Goal: Task Accomplishment & Management: Manage account settings

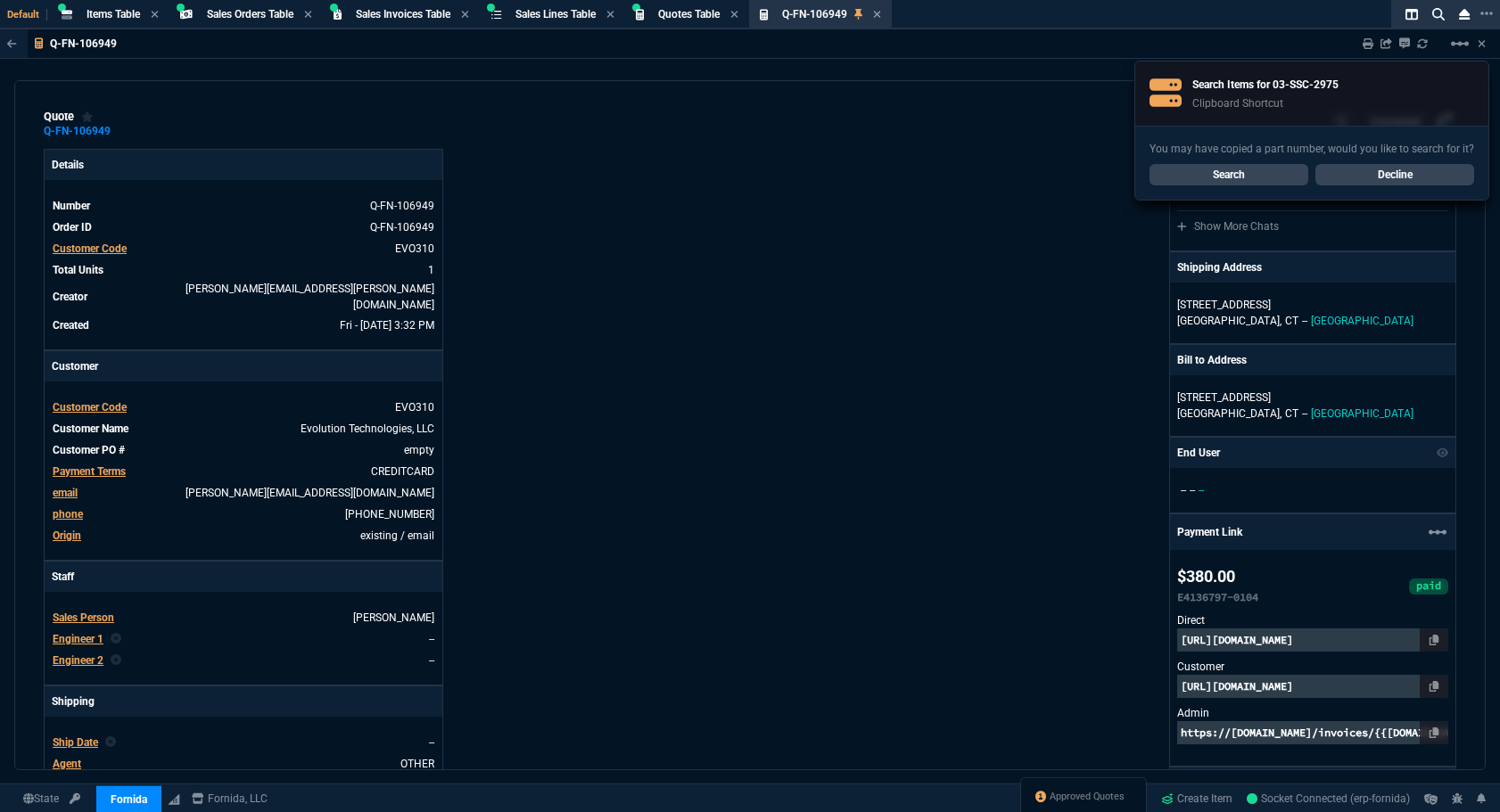
select select "4: SHAD"
click at [1434, 169] on link "Decline" at bounding box center [1394, 174] width 159 height 21
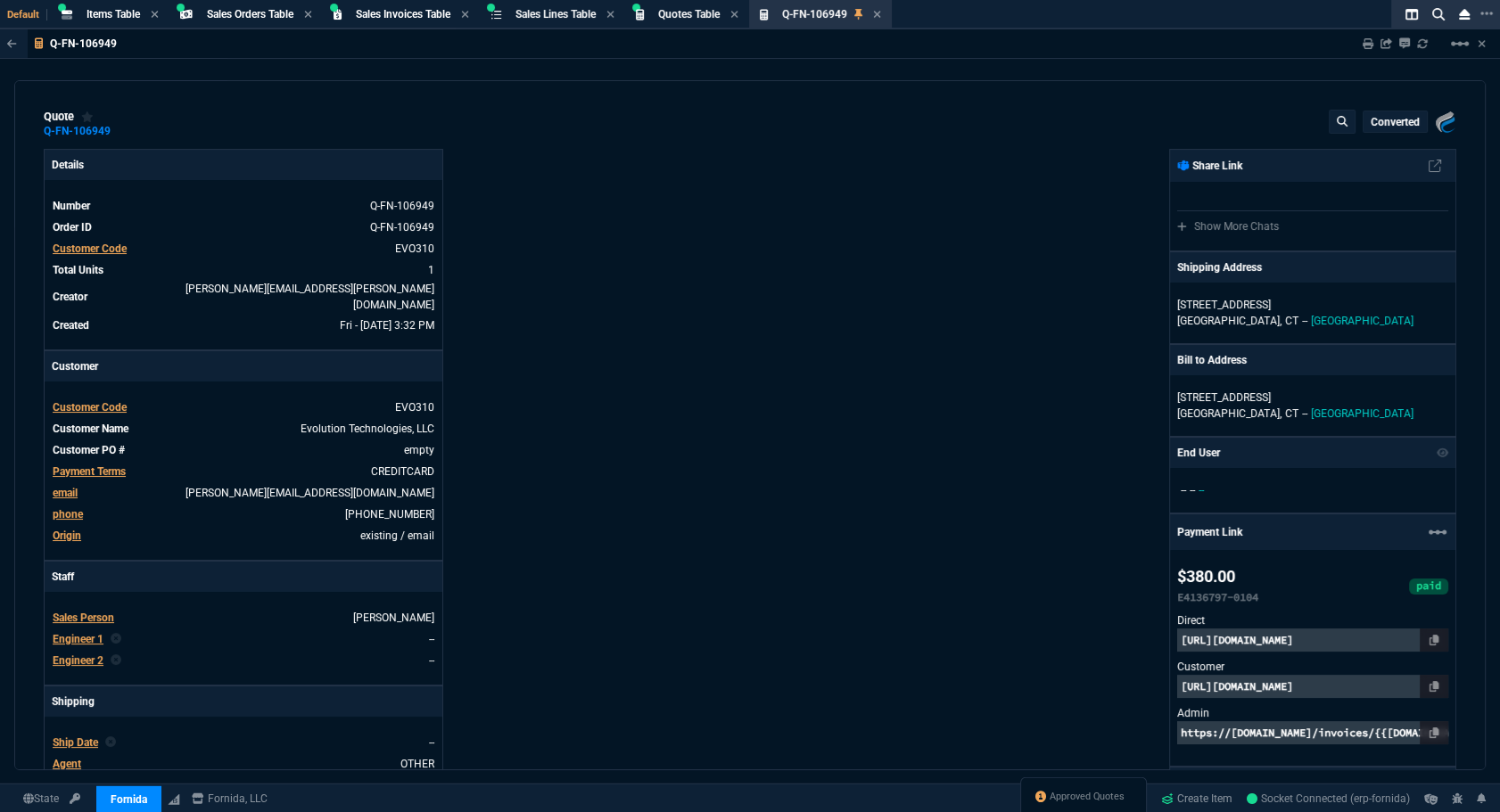
click at [882, 14] on icon at bounding box center [877, 13] width 8 height 11
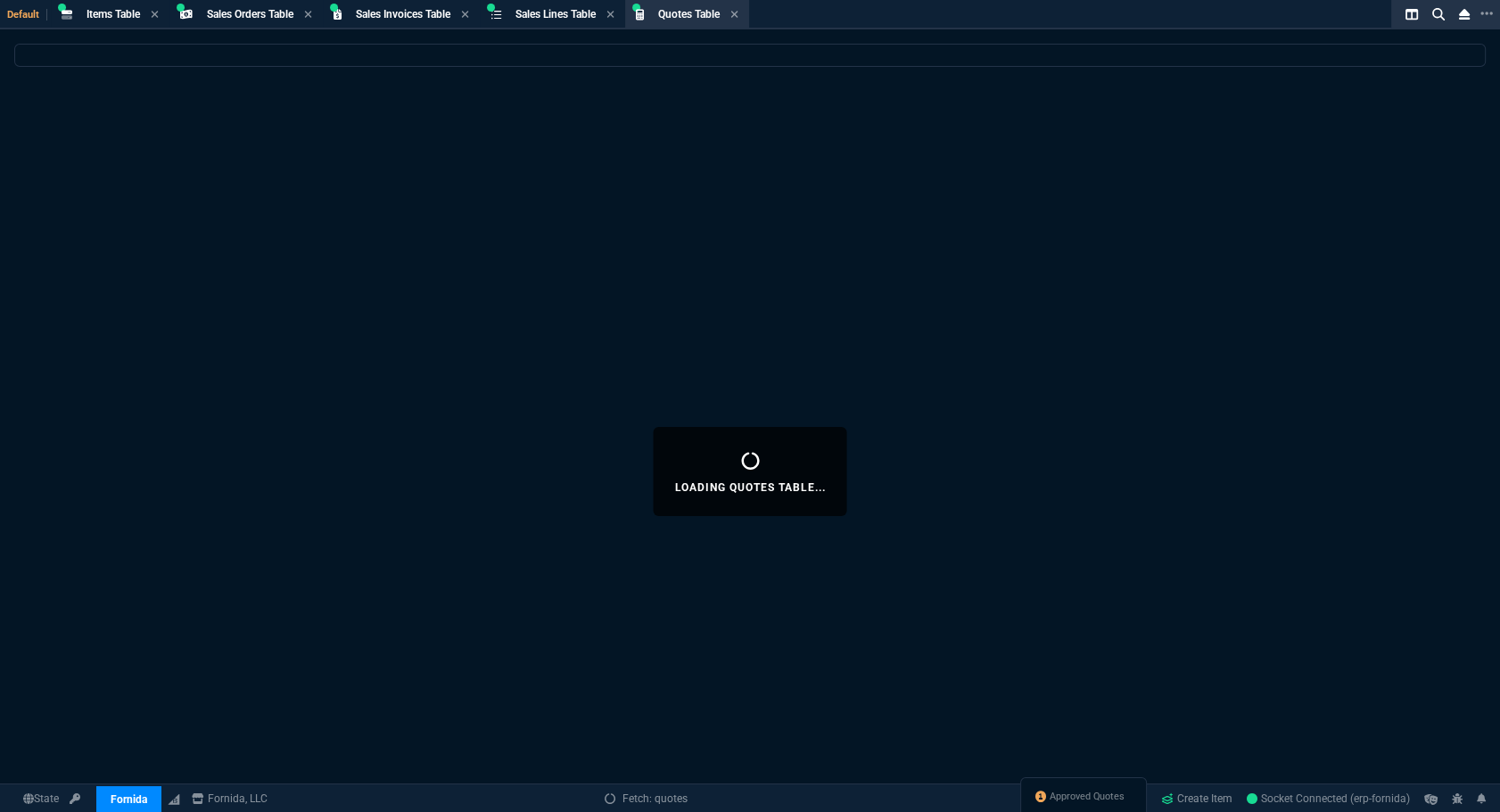
select select
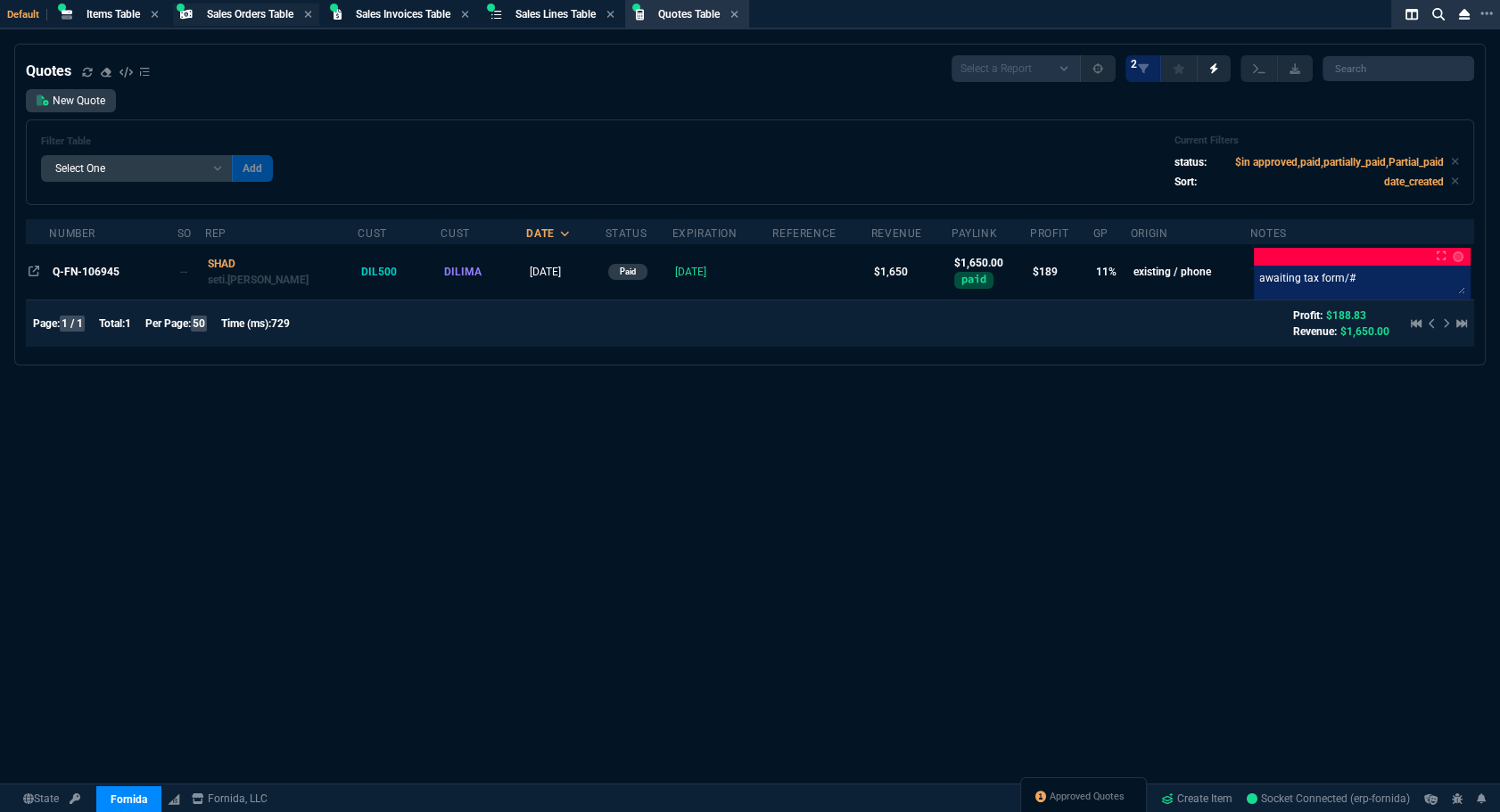
click at [240, 6] on div "Sales Orders Table Sales Order" at bounding box center [247, 14] width 146 height 22
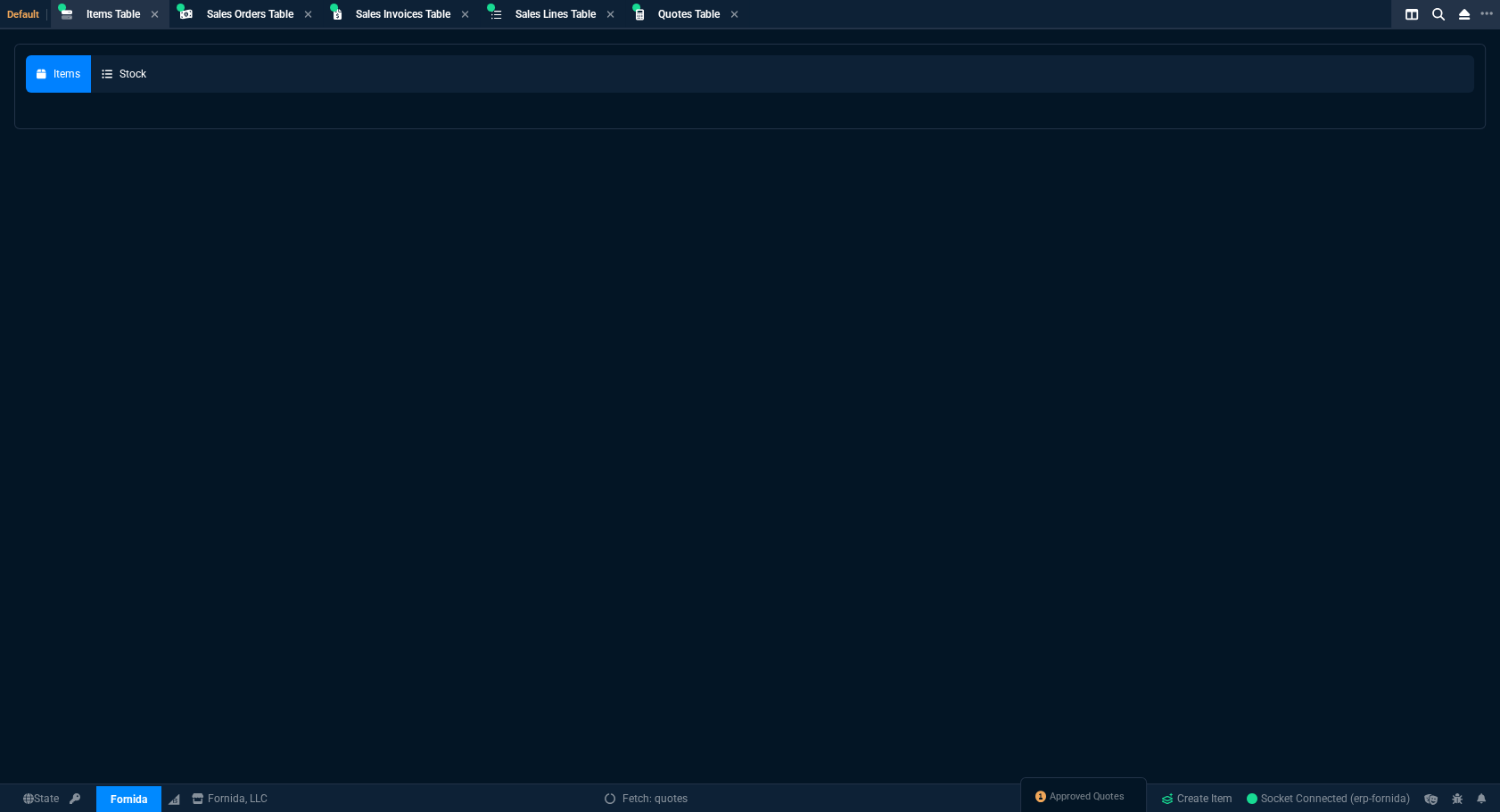
select select
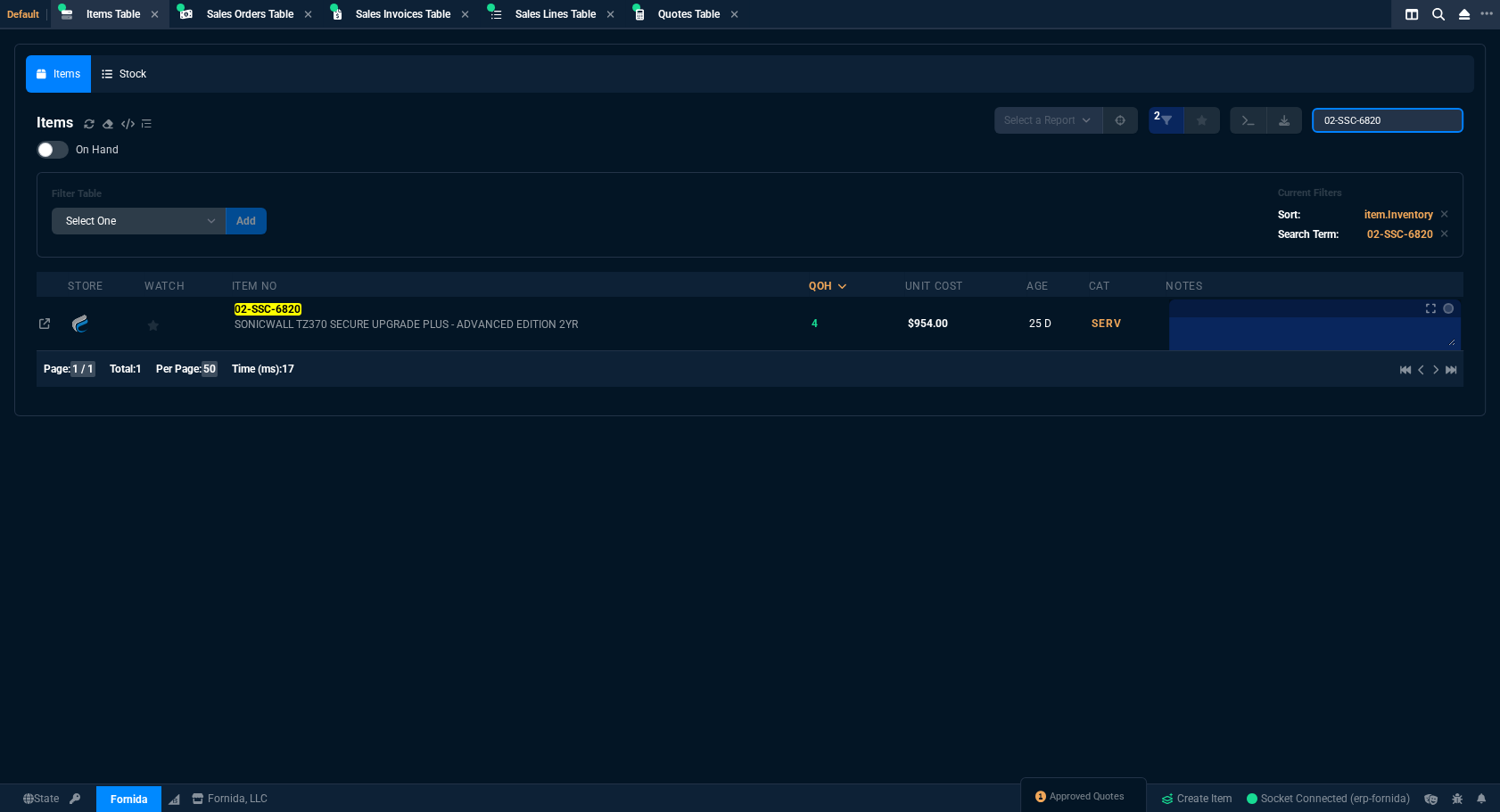
click at [1424, 121] on input "02-SSC-6820" at bounding box center [1387, 120] width 151 height 25
click at [271, 17] on span "Sales Orders Table" at bounding box center [250, 13] width 87 height 13
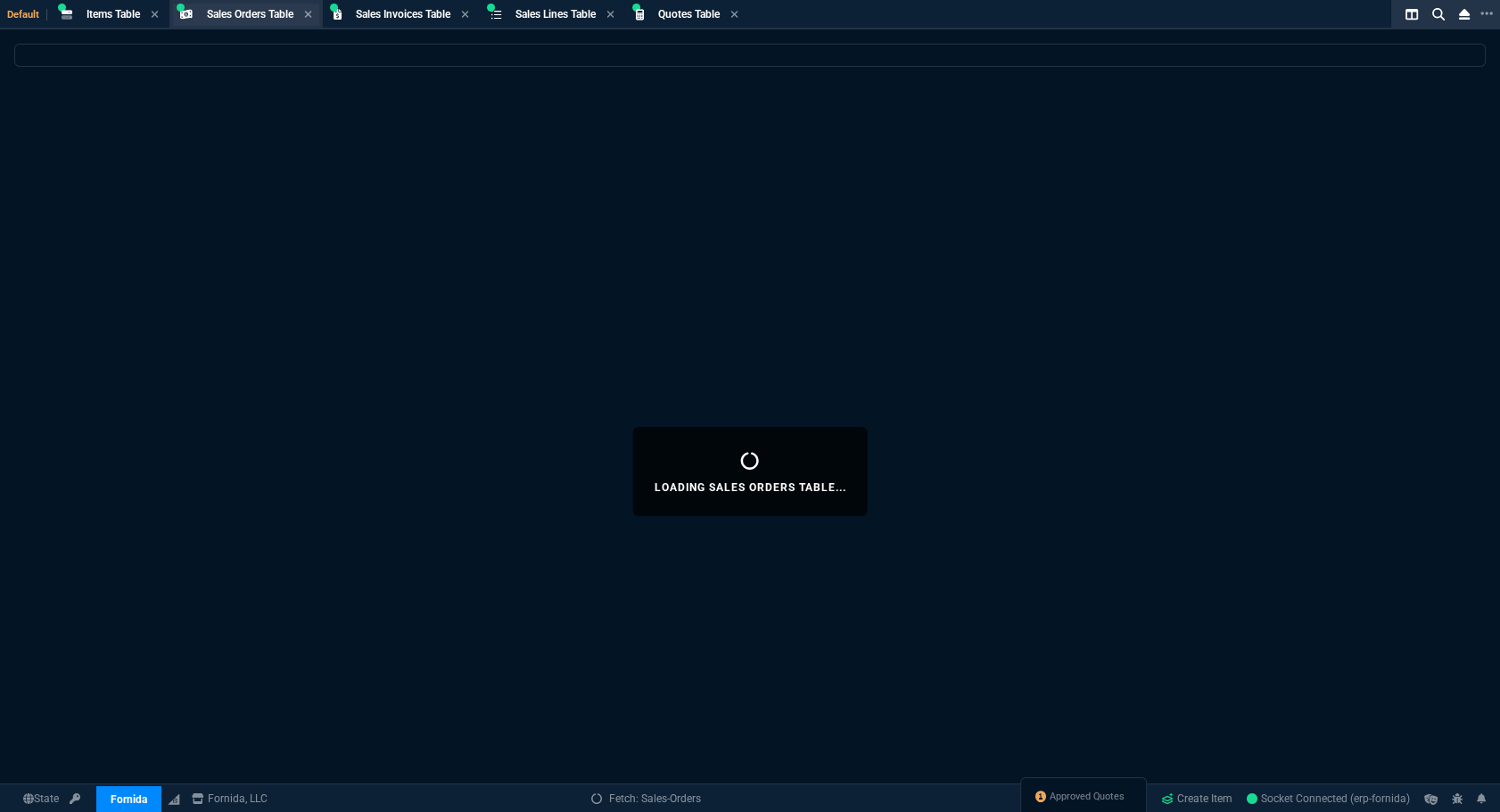
select select
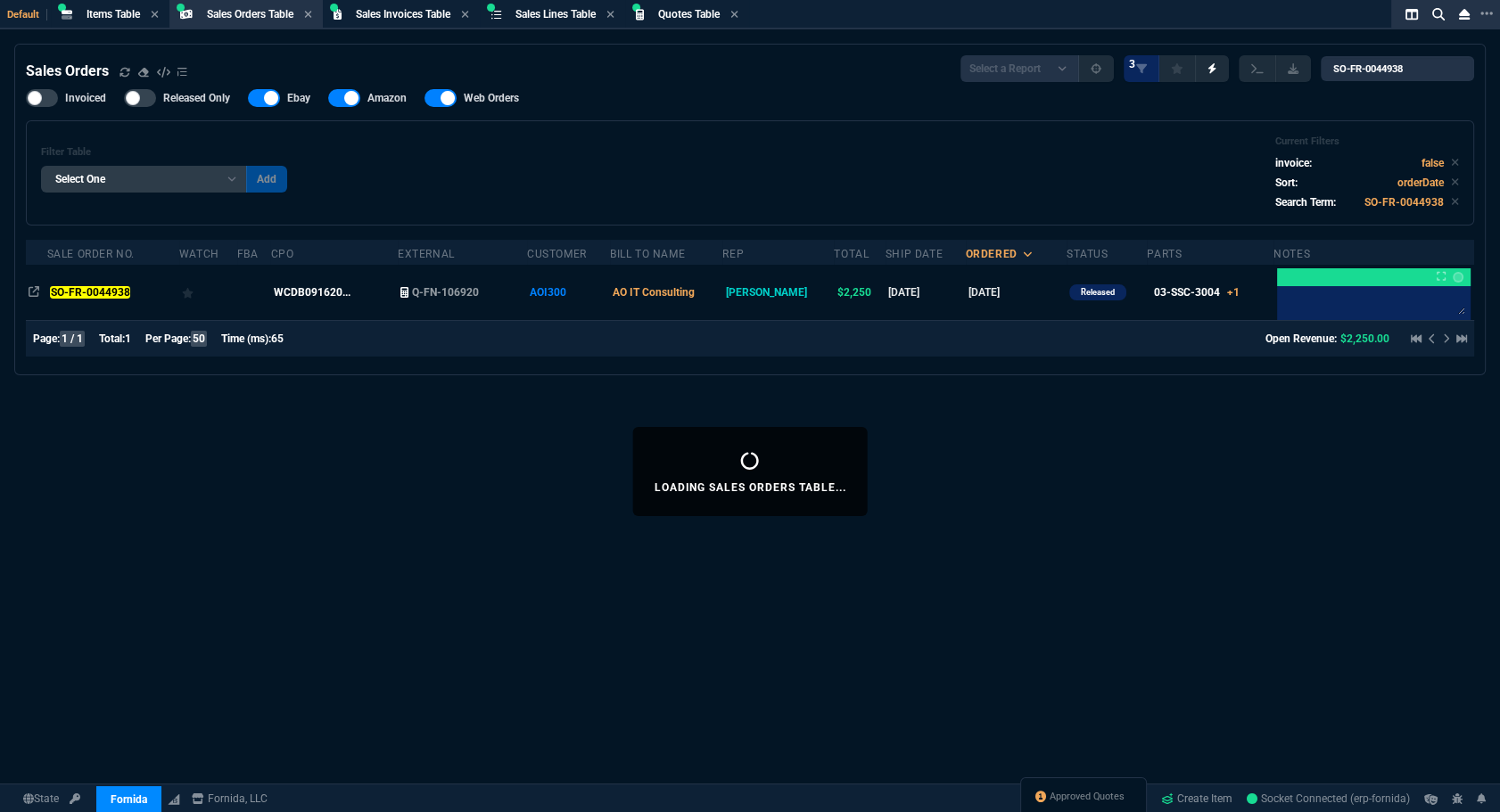
click at [271, 17] on span "Sales Orders Table" at bounding box center [250, 13] width 87 height 13
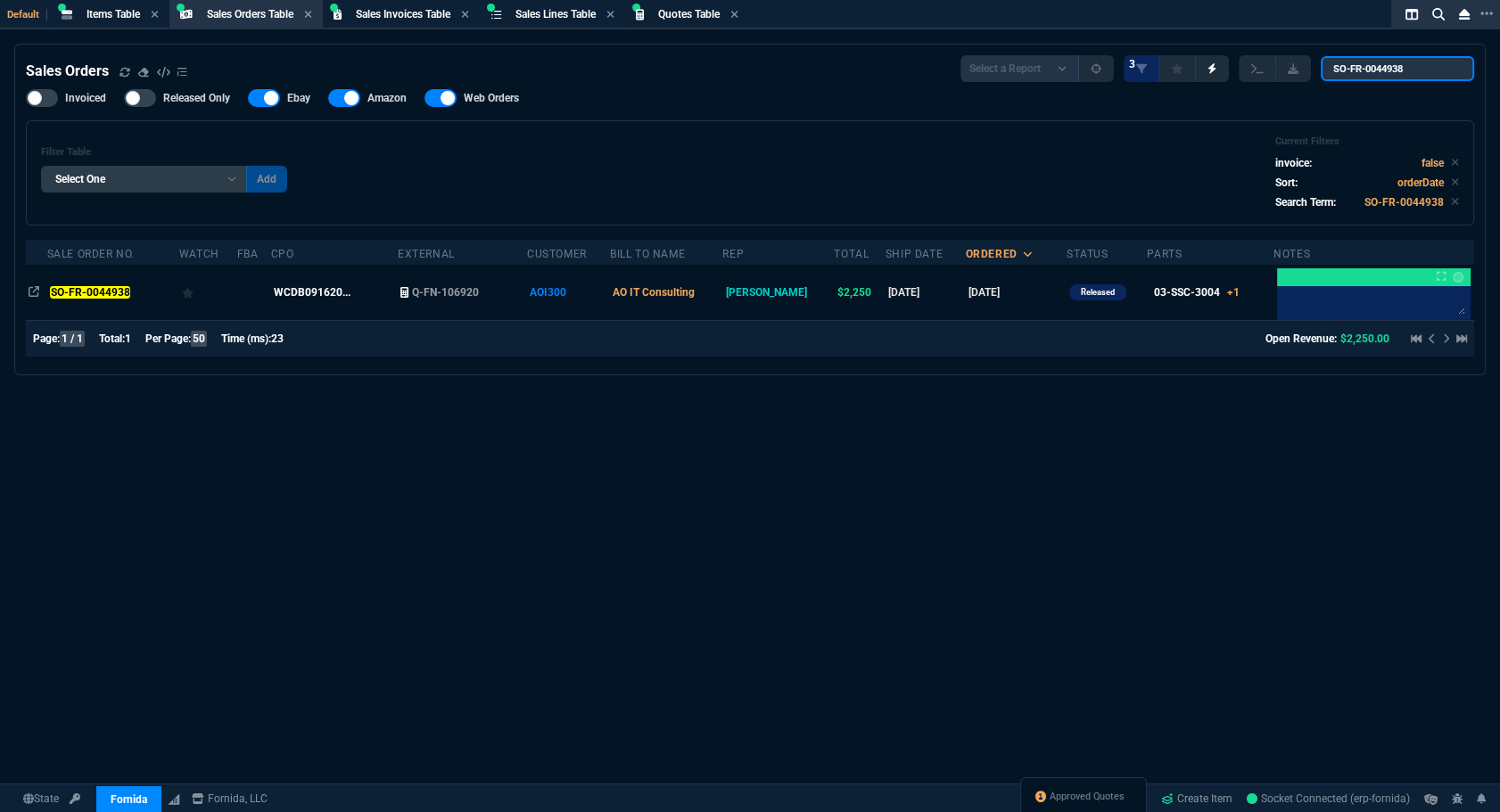
click at [1426, 75] on input "SO-FR-0044938" at bounding box center [1397, 68] width 153 height 25
click at [1451, 65] on input "SO-FR-0044938" at bounding box center [1397, 68] width 153 height 25
click at [1447, 68] on input "SO-FR-0044938" at bounding box center [1397, 68] width 153 height 25
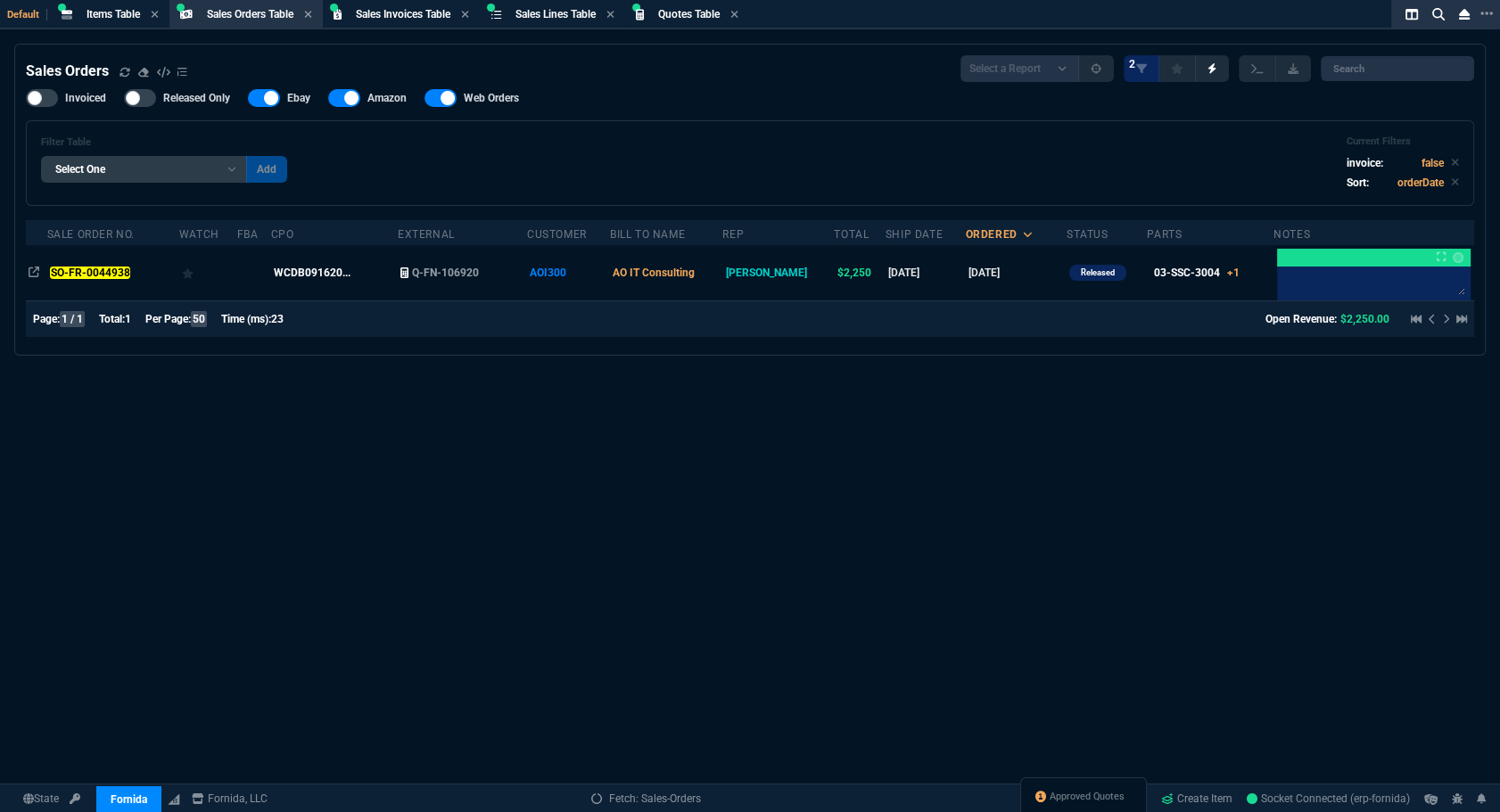
click at [735, 162] on div "Filter Table Select One Add Filter () Bill To Name (billToName) CPO (yourRefere…" at bounding box center [750, 163] width 1418 height 55
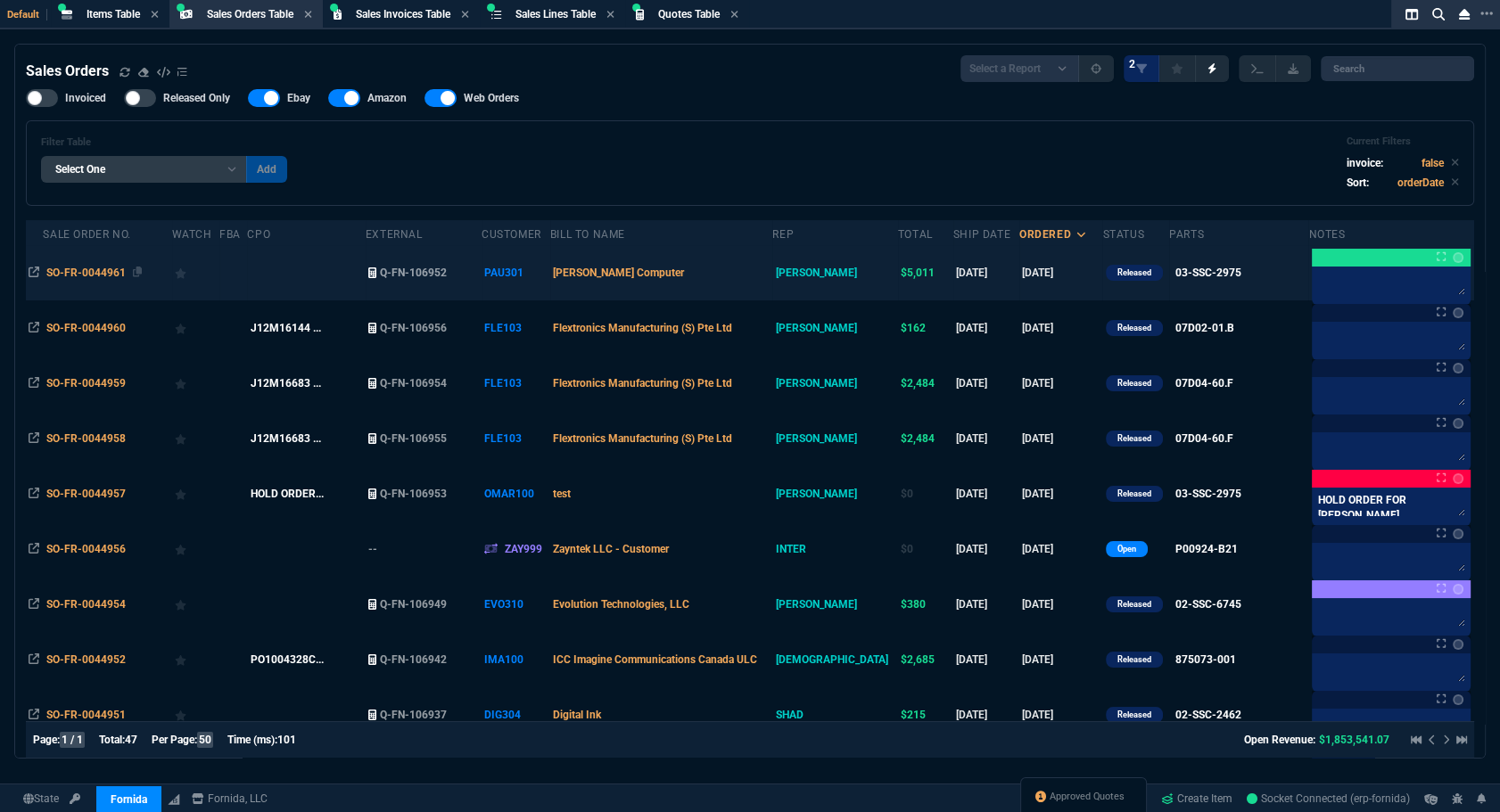
click at [64, 262] on td "SO-FR-0044961" at bounding box center [106, 273] width 128 height 55
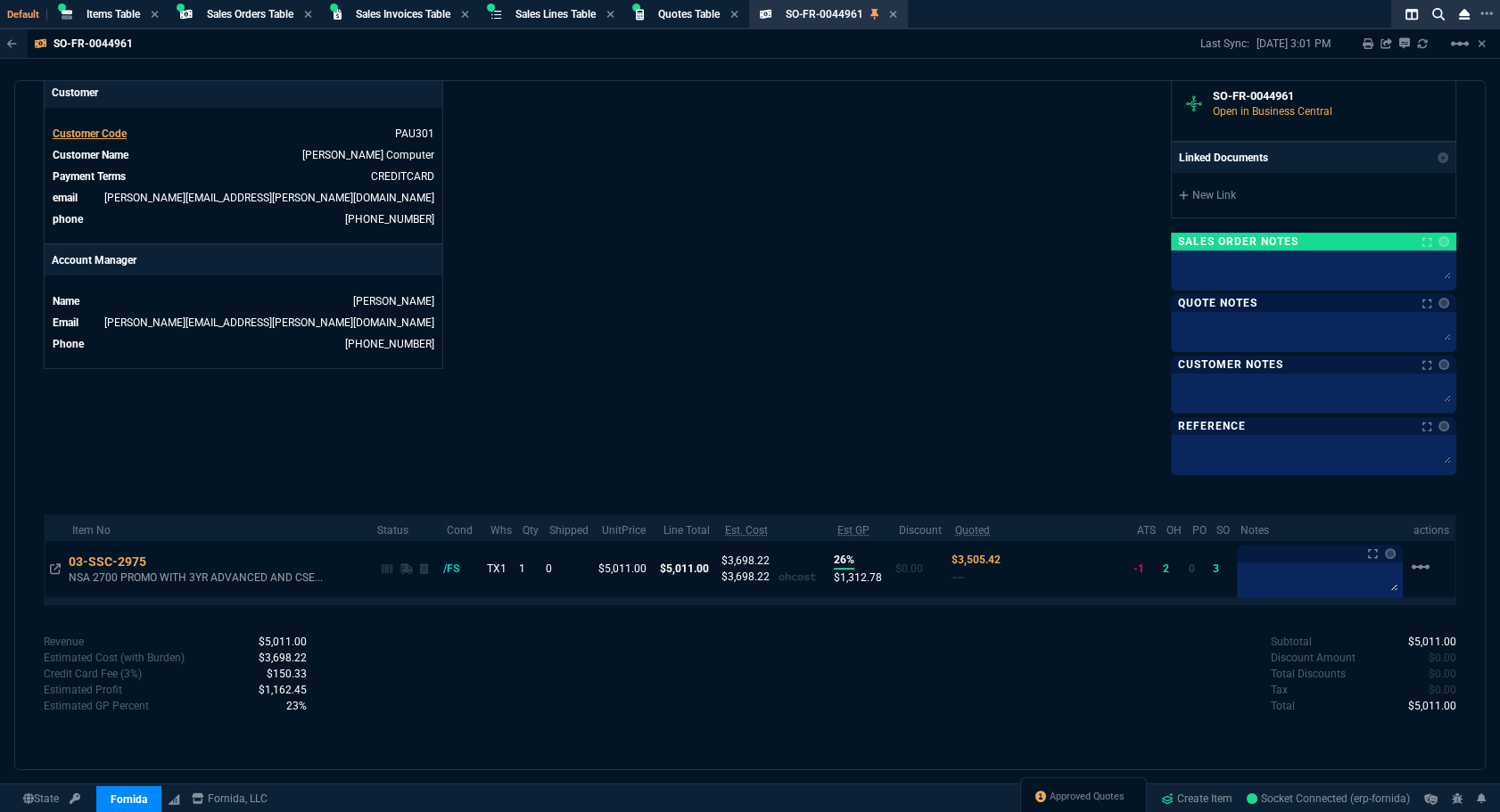
scroll to position [614, 0]
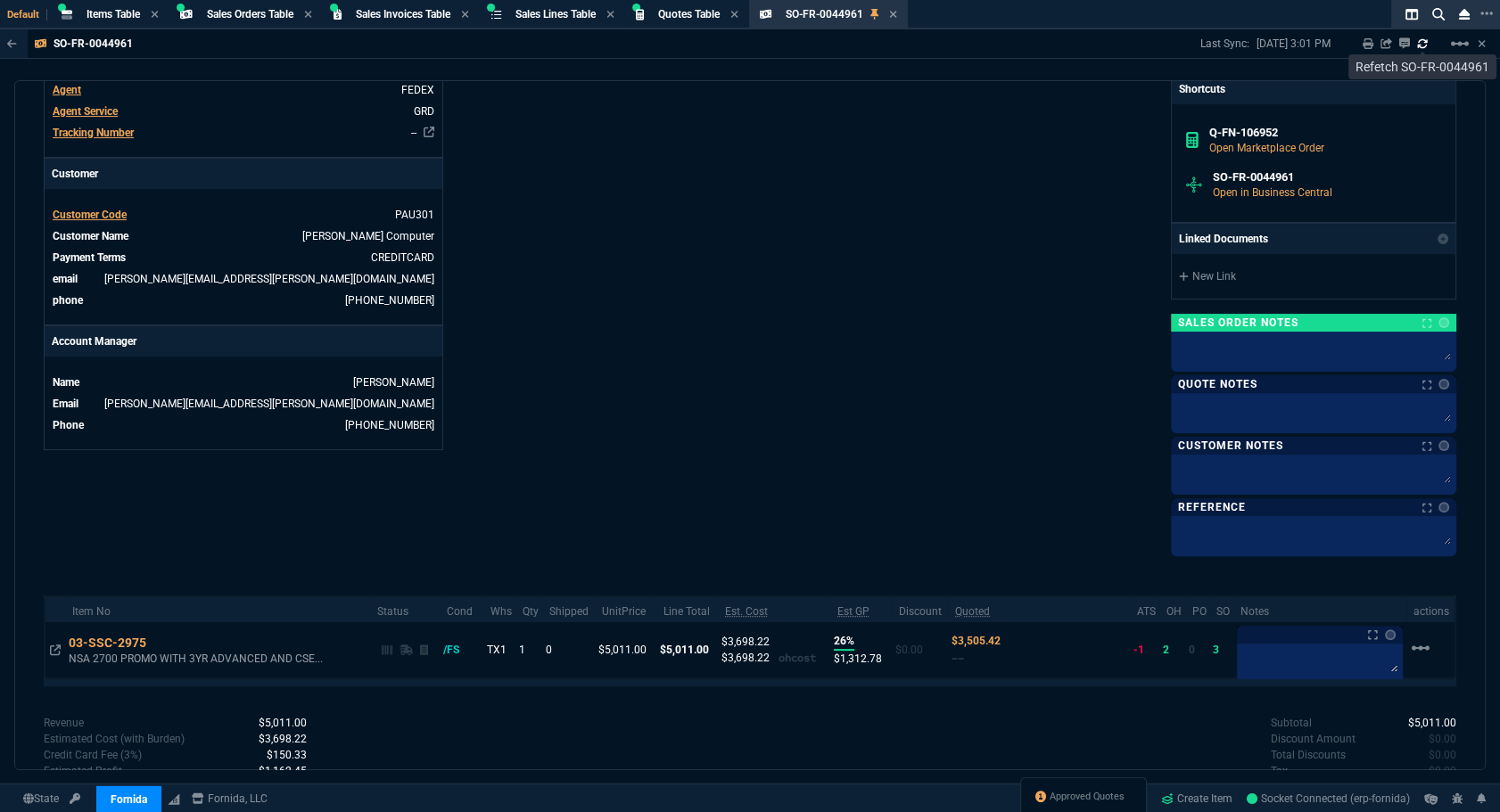
click at [1422, 51] on link at bounding box center [1422, 43] width 11 height 14
click at [234, 18] on span "Sales Orders Table" at bounding box center [250, 13] width 87 height 13
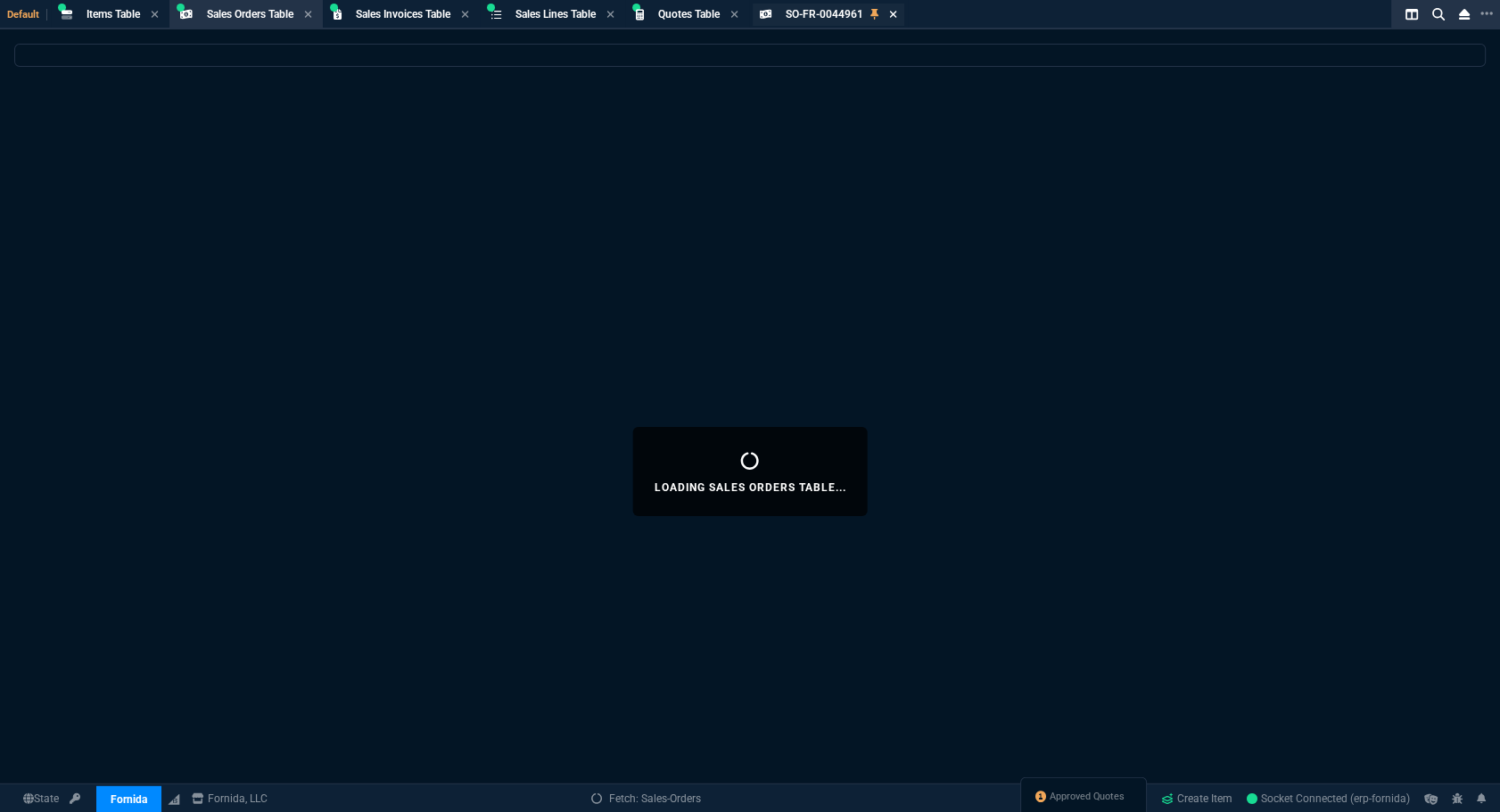
click at [897, 15] on icon at bounding box center [893, 13] width 8 height 11
select select
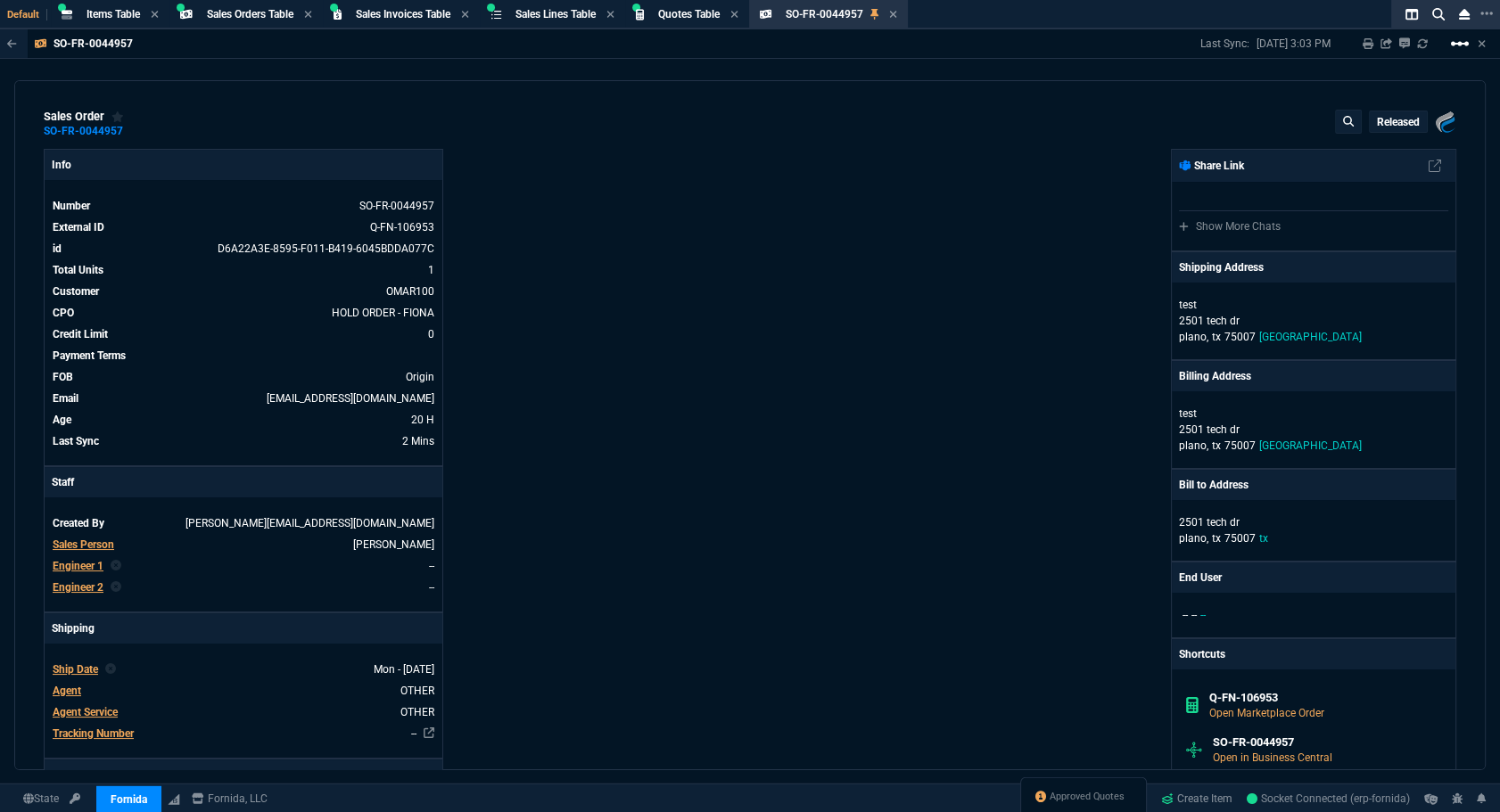
click at [1449, 46] on mat-icon "linear_scale" at bounding box center [1460, 43] width 21 height 21
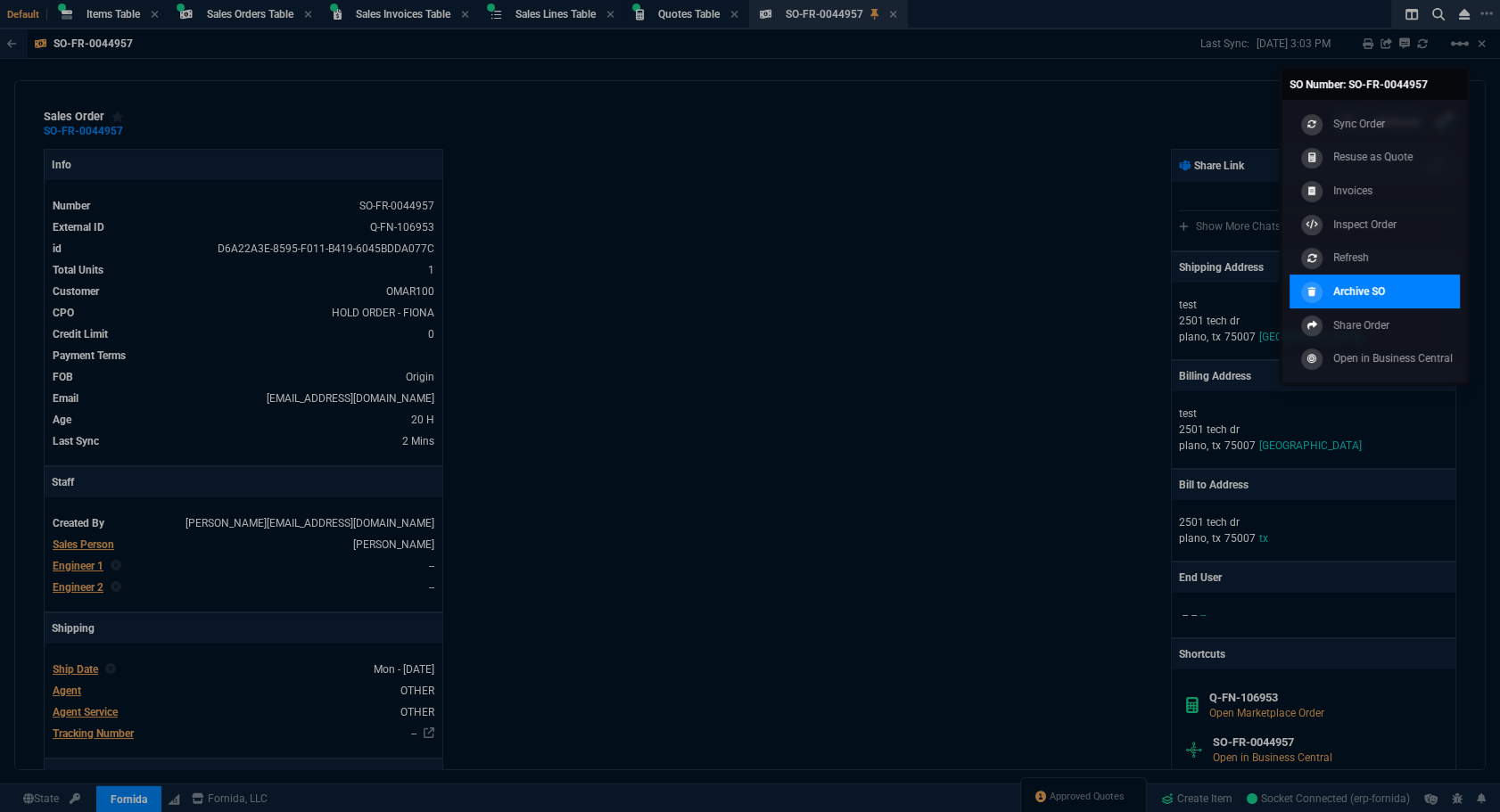
click at [1328, 290] on div "Archive SO" at bounding box center [1341, 292] width 89 height 19
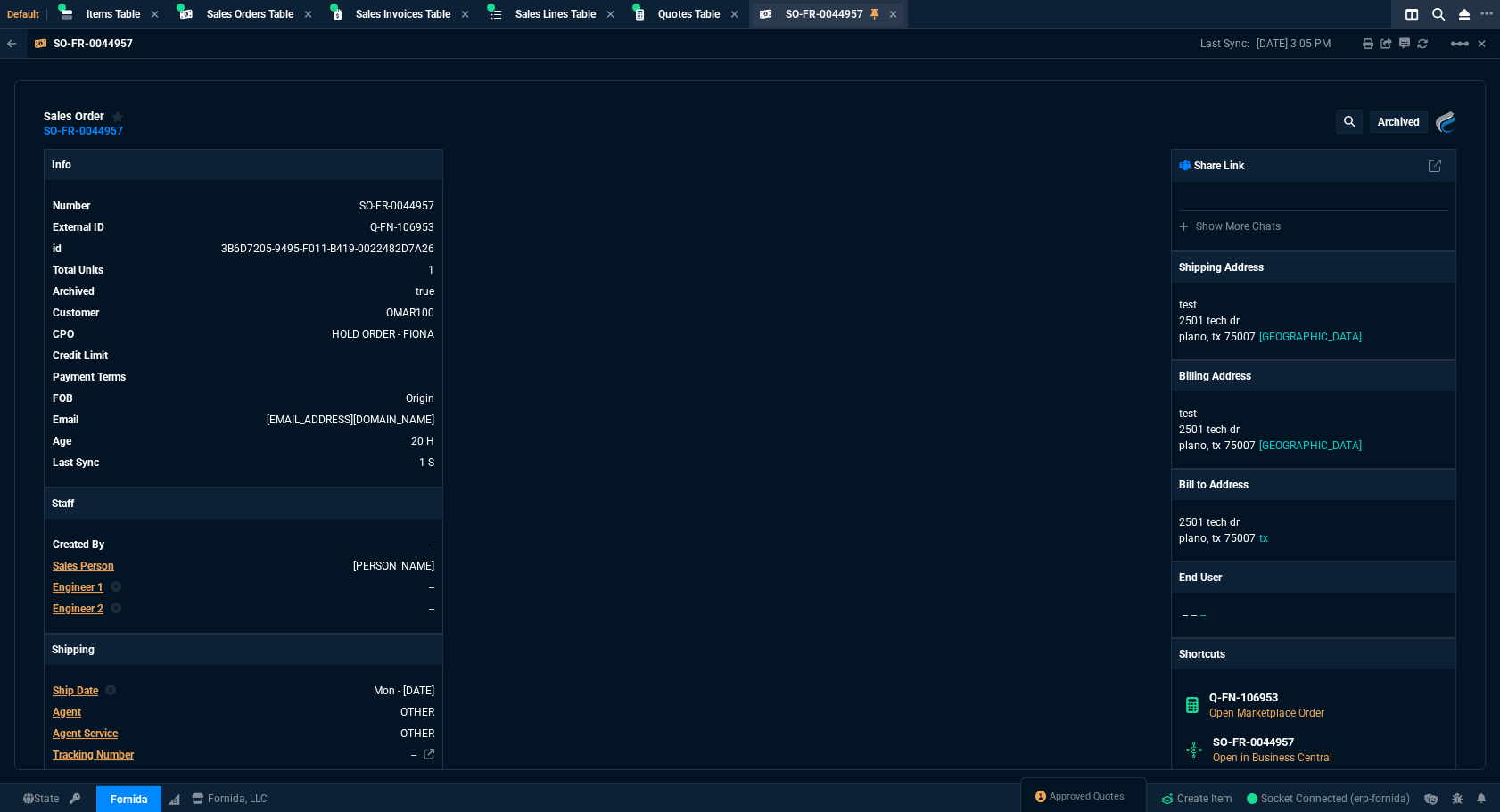
click at [906, 17] on div "SO-FR-0044957 Sales Order" at bounding box center [829, 14] width 152 height 22
click at [247, 19] on div "Sales Orders Table Sales Order" at bounding box center [250, 14] width 87 height 15
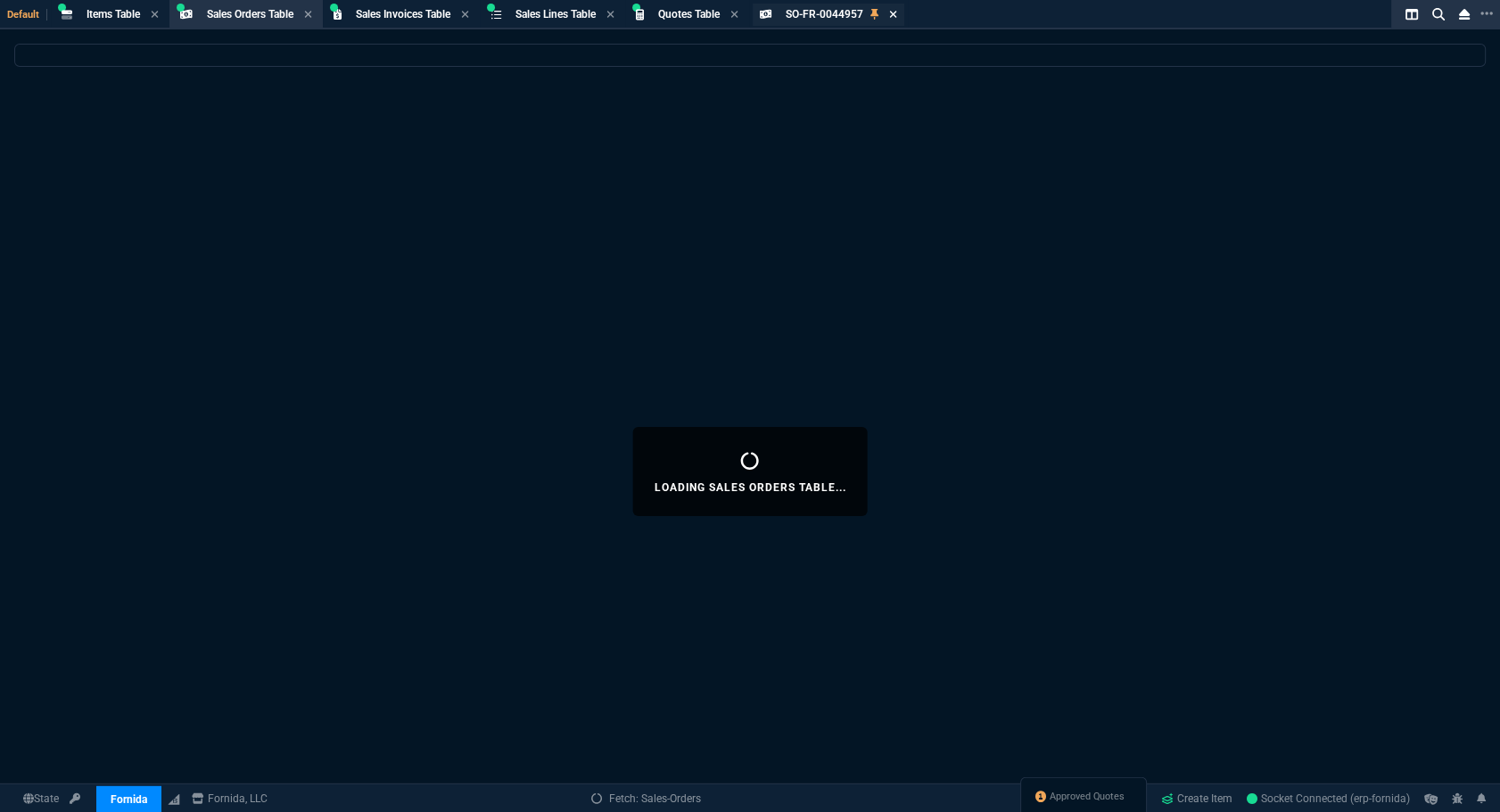
click at [897, 11] on icon at bounding box center [893, 13] width 8 height 11
select select
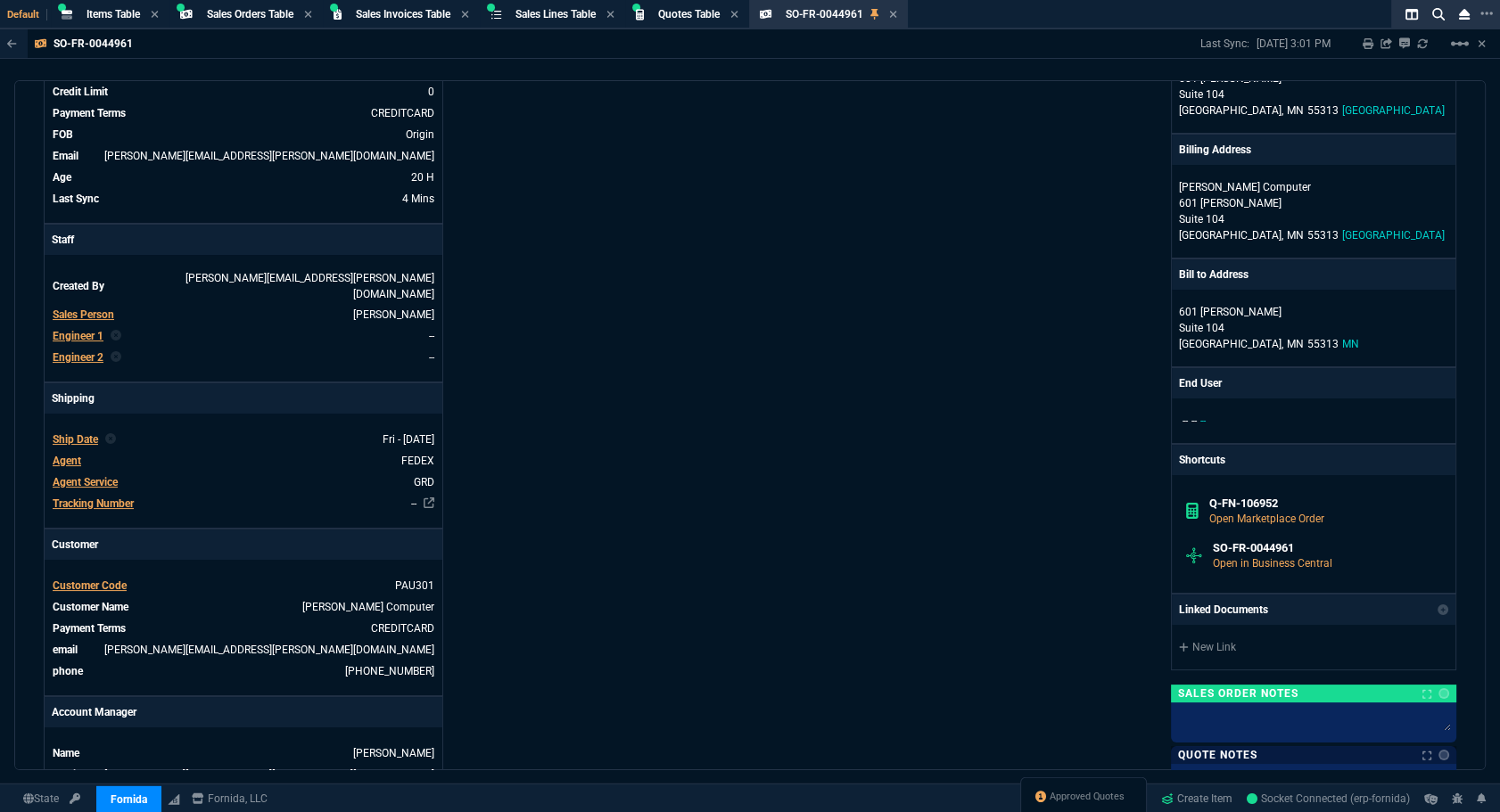
scroll to position [567, 0]
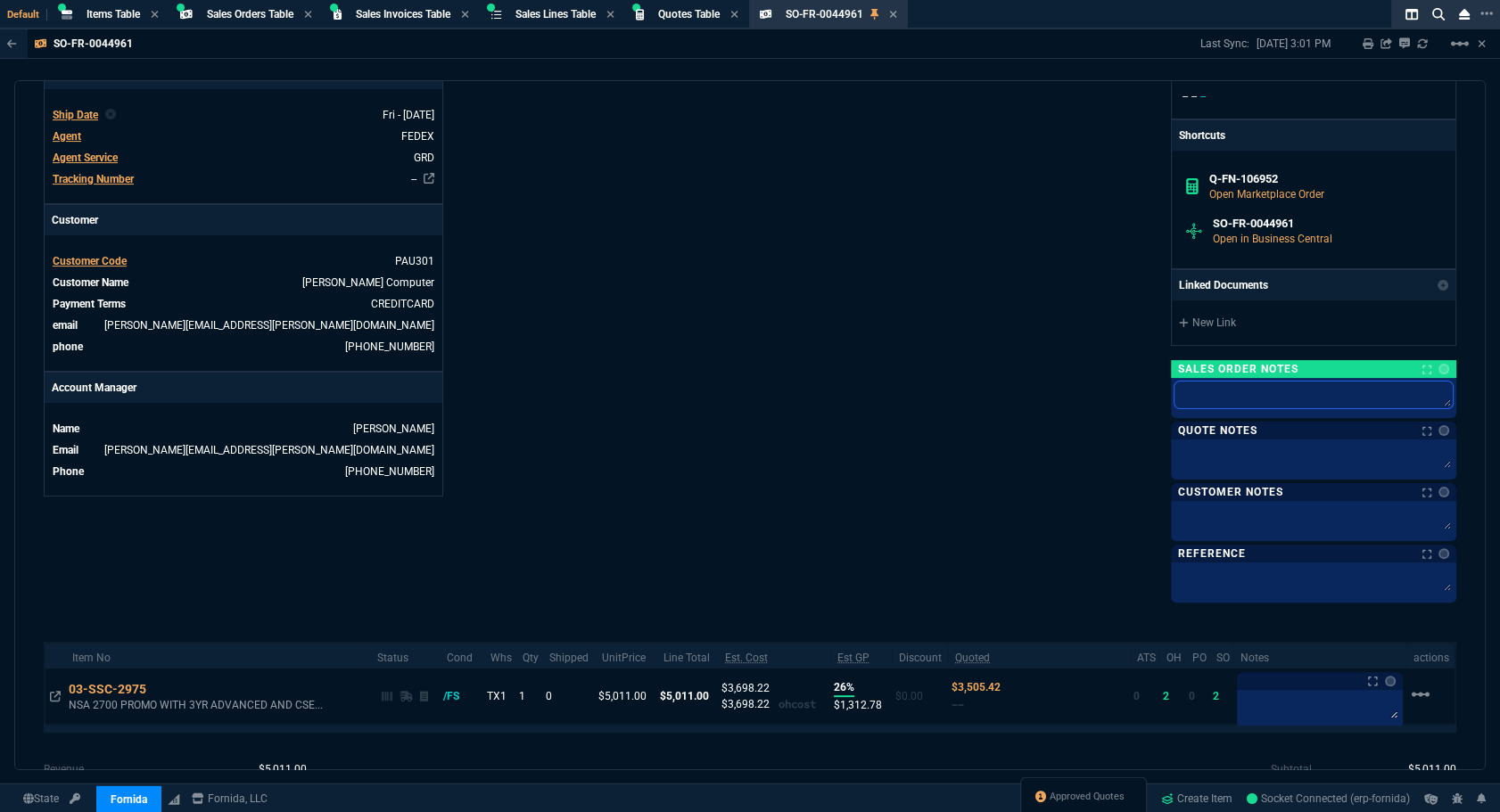
click at [1219, 396] on textarea at bounding box center [1313, 395] width 278 height 27
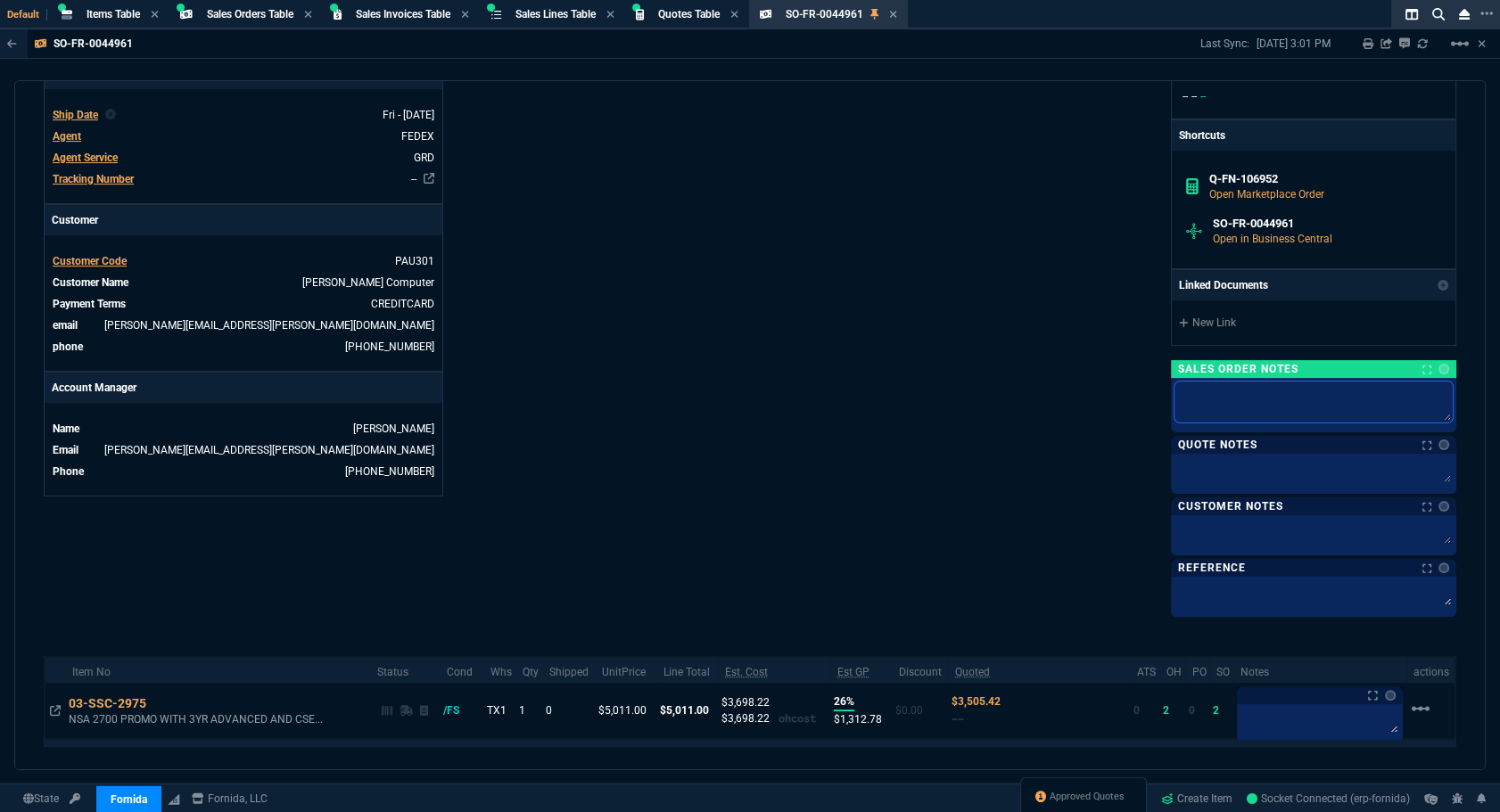
type textarea "s"
type textarea "sh"
type textarea "shi"
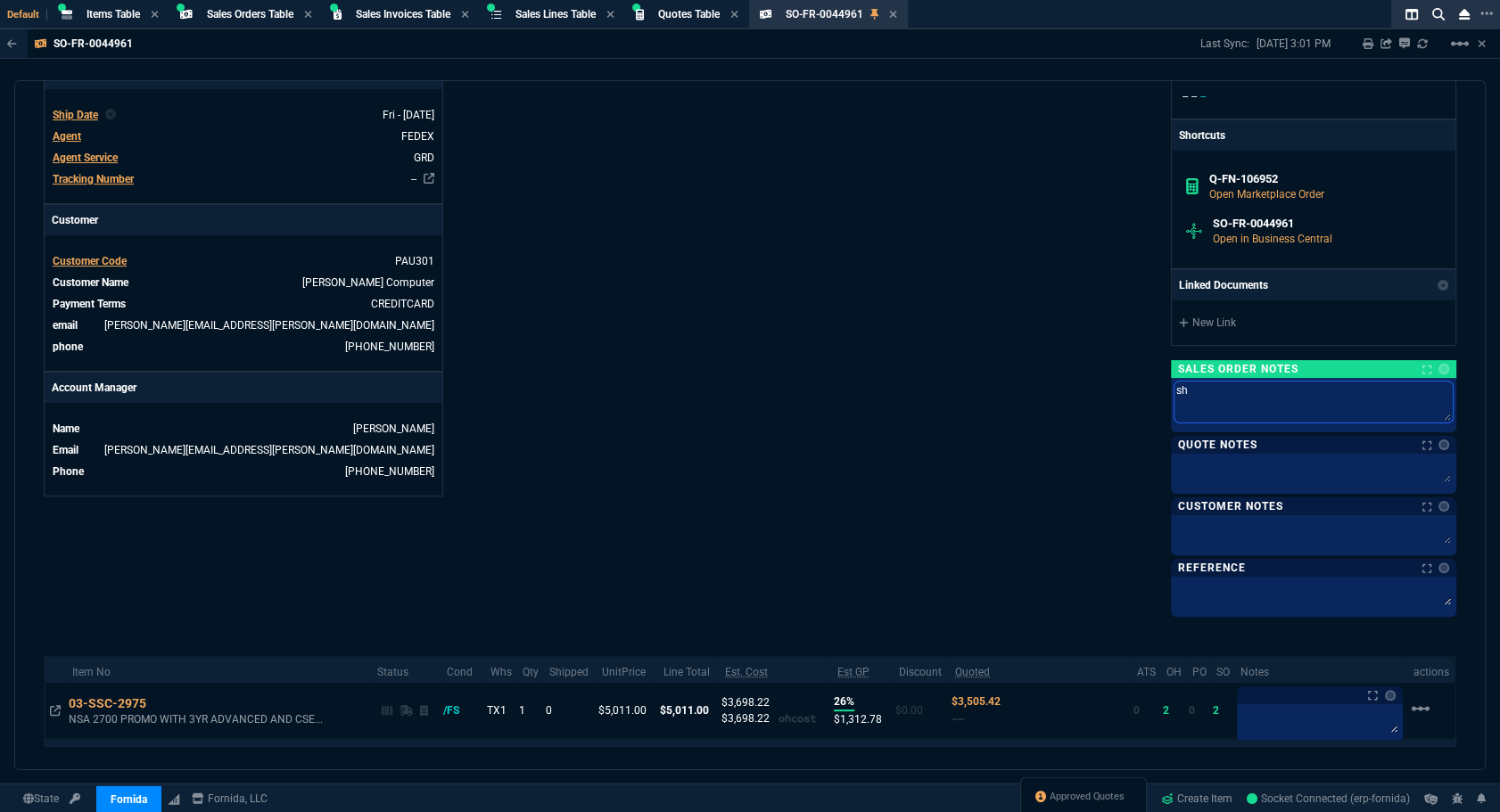
type textarea "shi"
type textarea "ship"
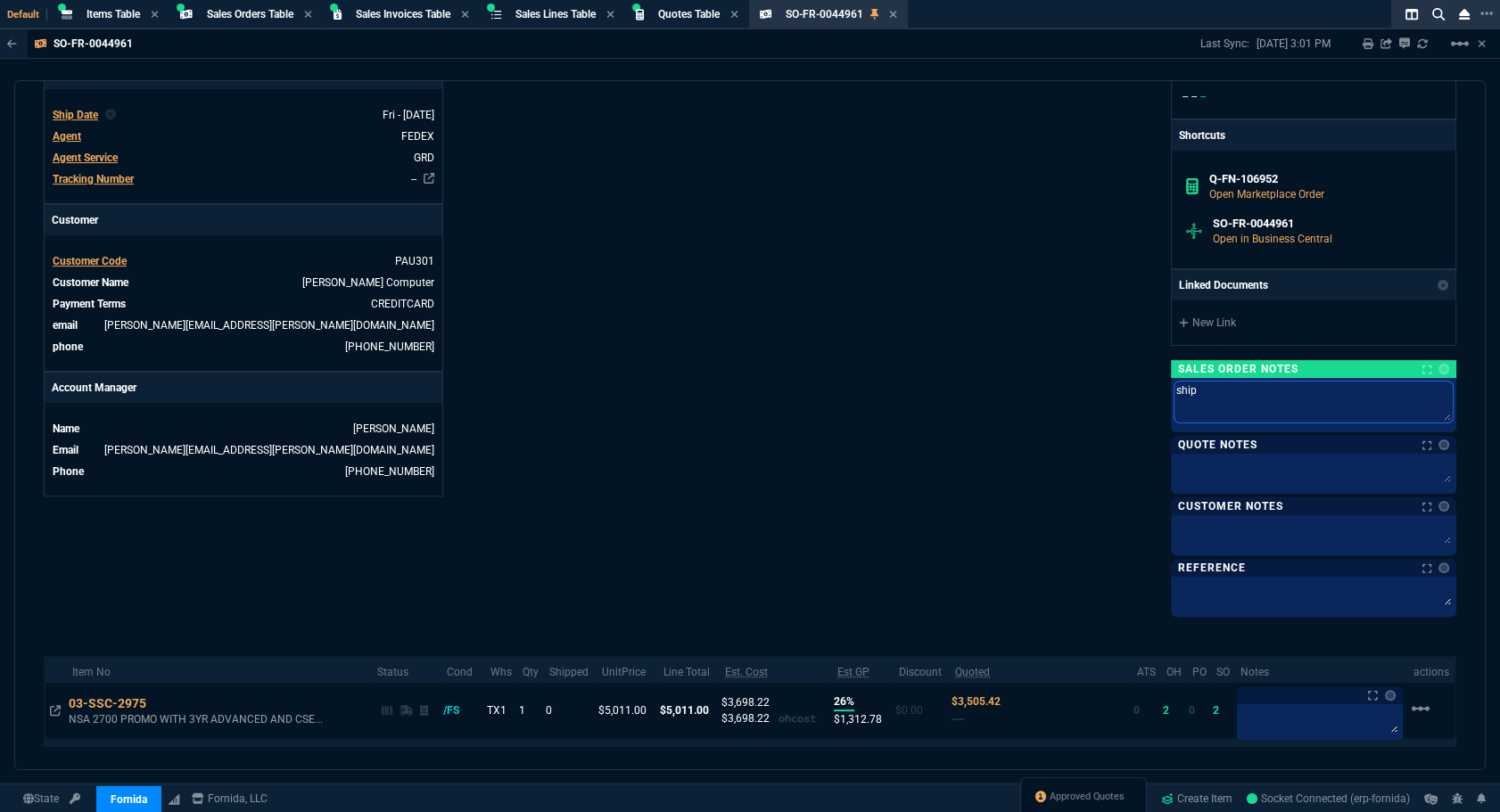
type textarea "ship t"
type textarea "ship to"
type textarea "ship [PERSON_NAME]"
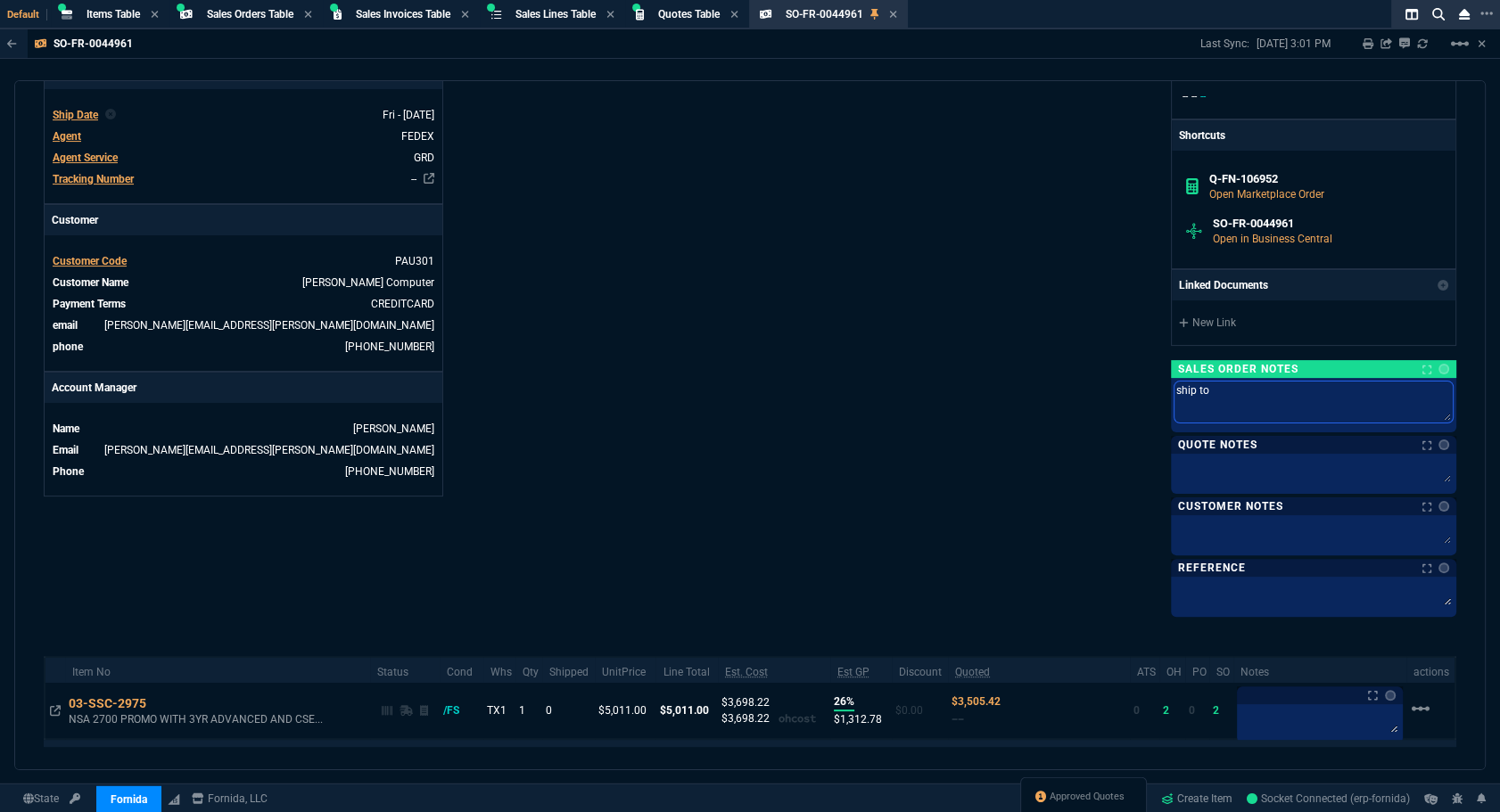
type textarea "ship [PERSON_NAME]"
type textarea "ship toda"
type textarea "ship [DATE]"
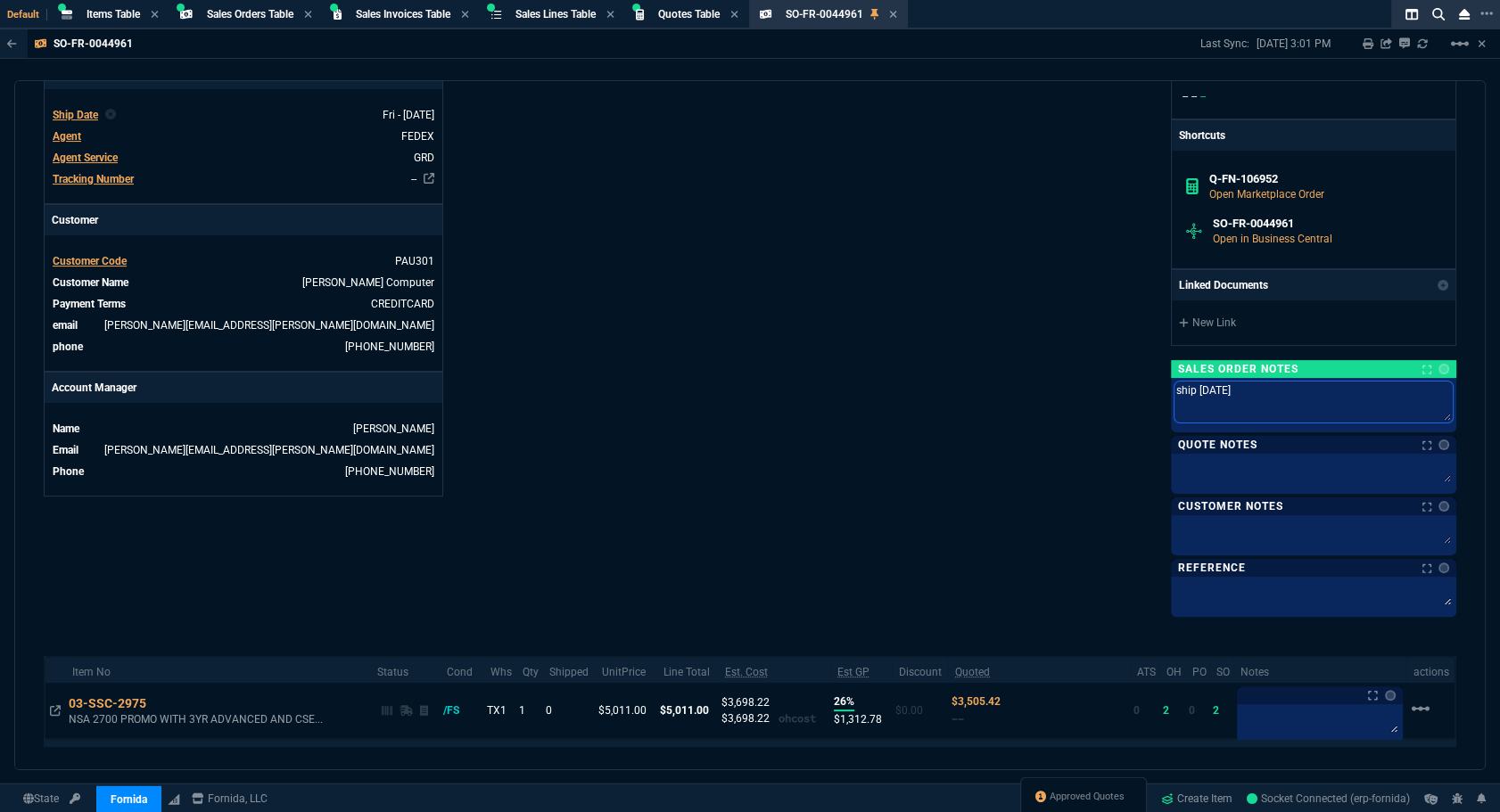
type textarea "ship [DATE]"
type textarea "ship [DATE] 9"
type textarea "ship [DATE] 9/"
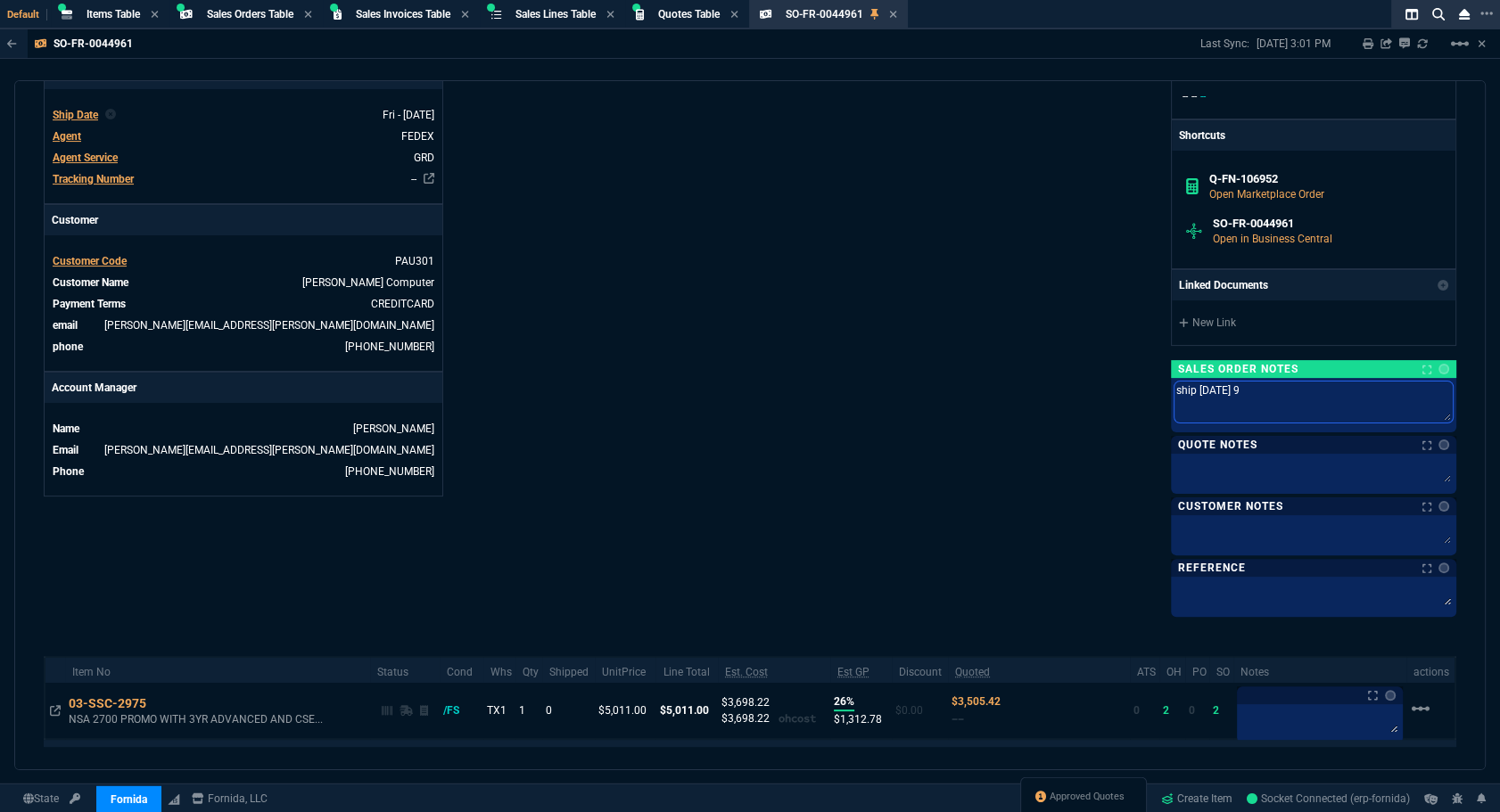
type textarea "ship [DATE] 9/"
type textarea "ship [DATE]"
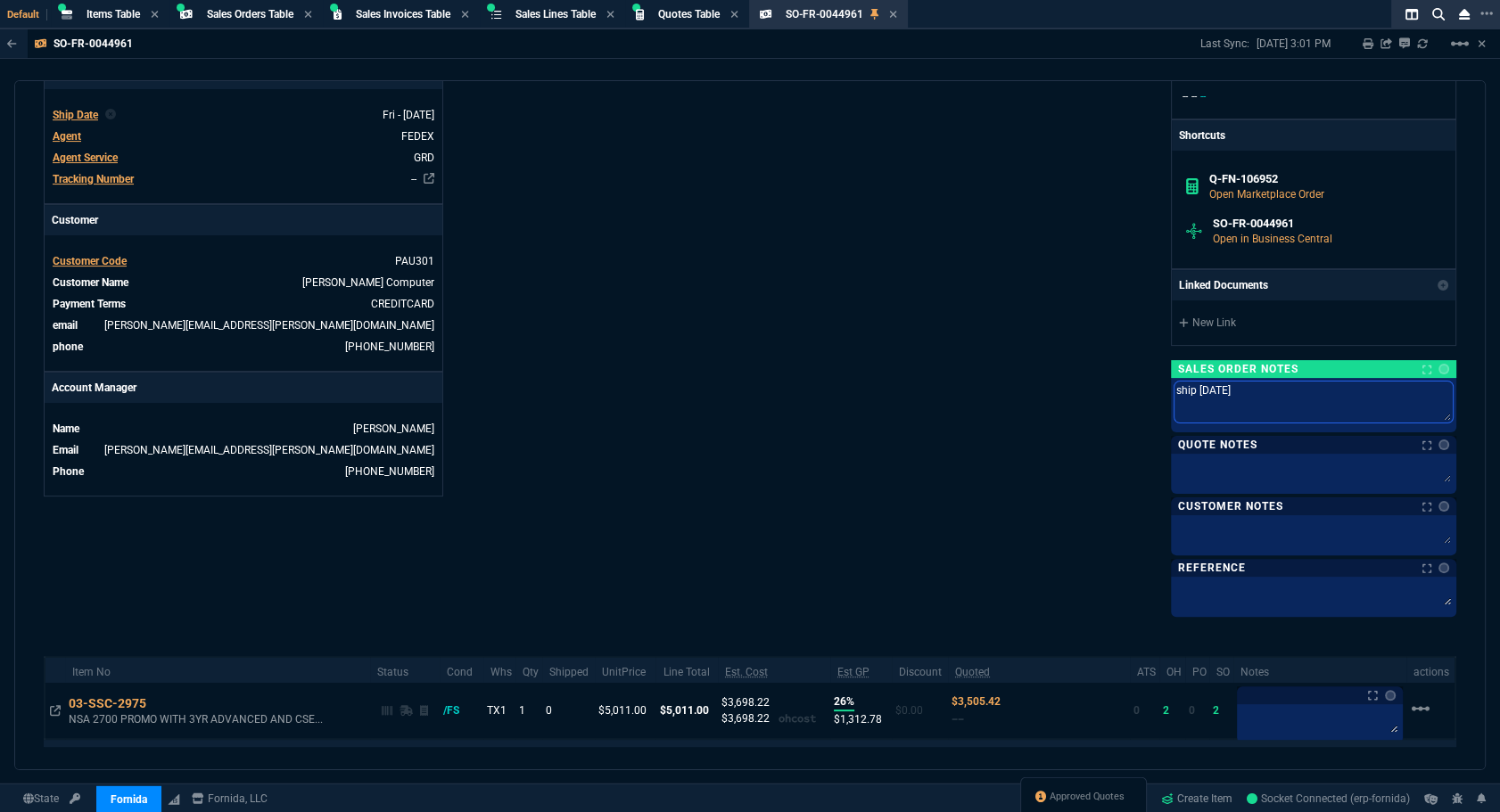
type textarea "ship [DATE]*"
type textarea "ship [DATE]**"
click at [787, 362] on div "Fornida, LLC [STREET_ADDRESS] Share Link Show More Chats Shipping Address [PERS…" at bounding box center [1102, 97] width 706 height 1032
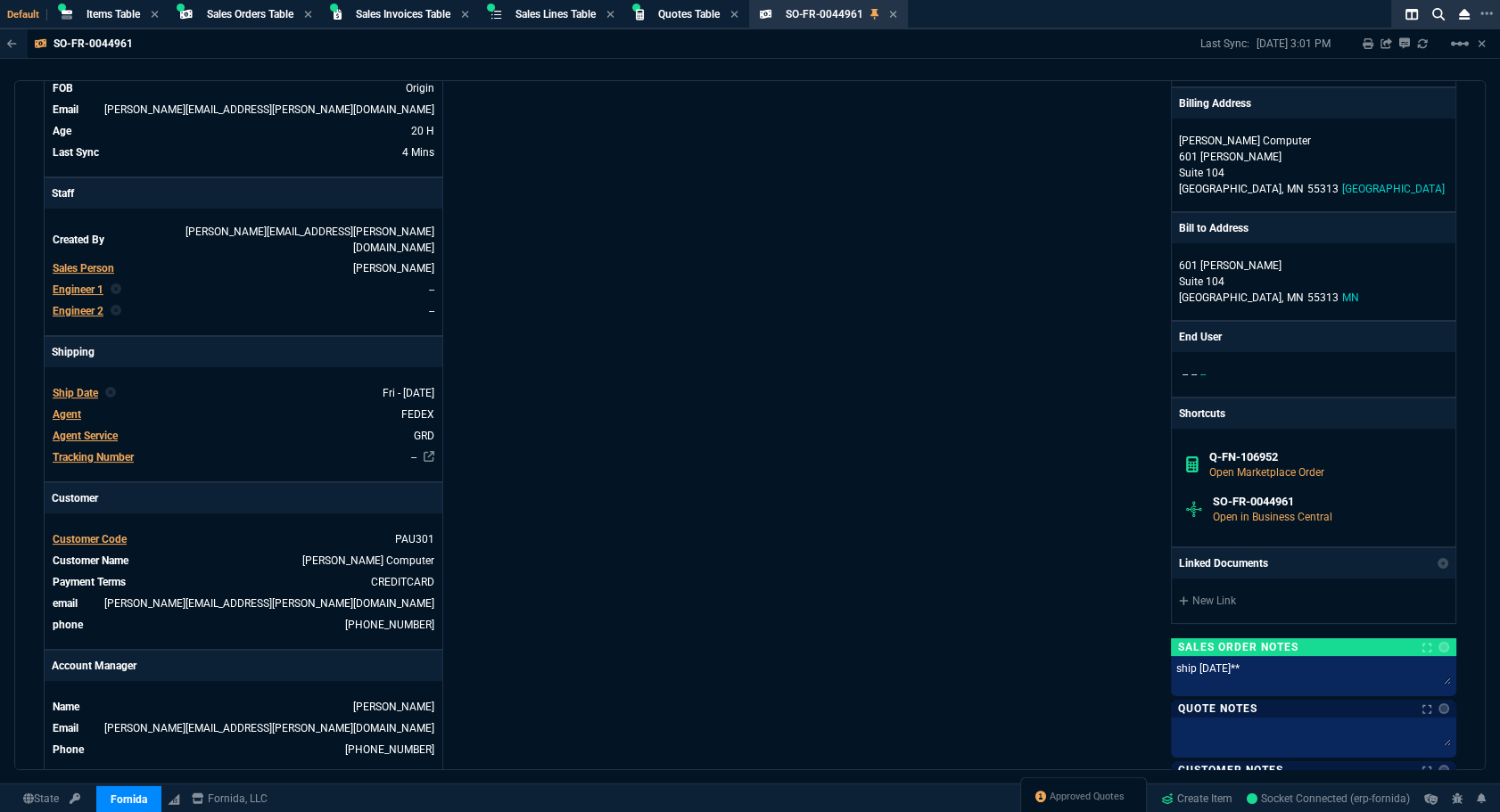
scroll to position [0, 0]
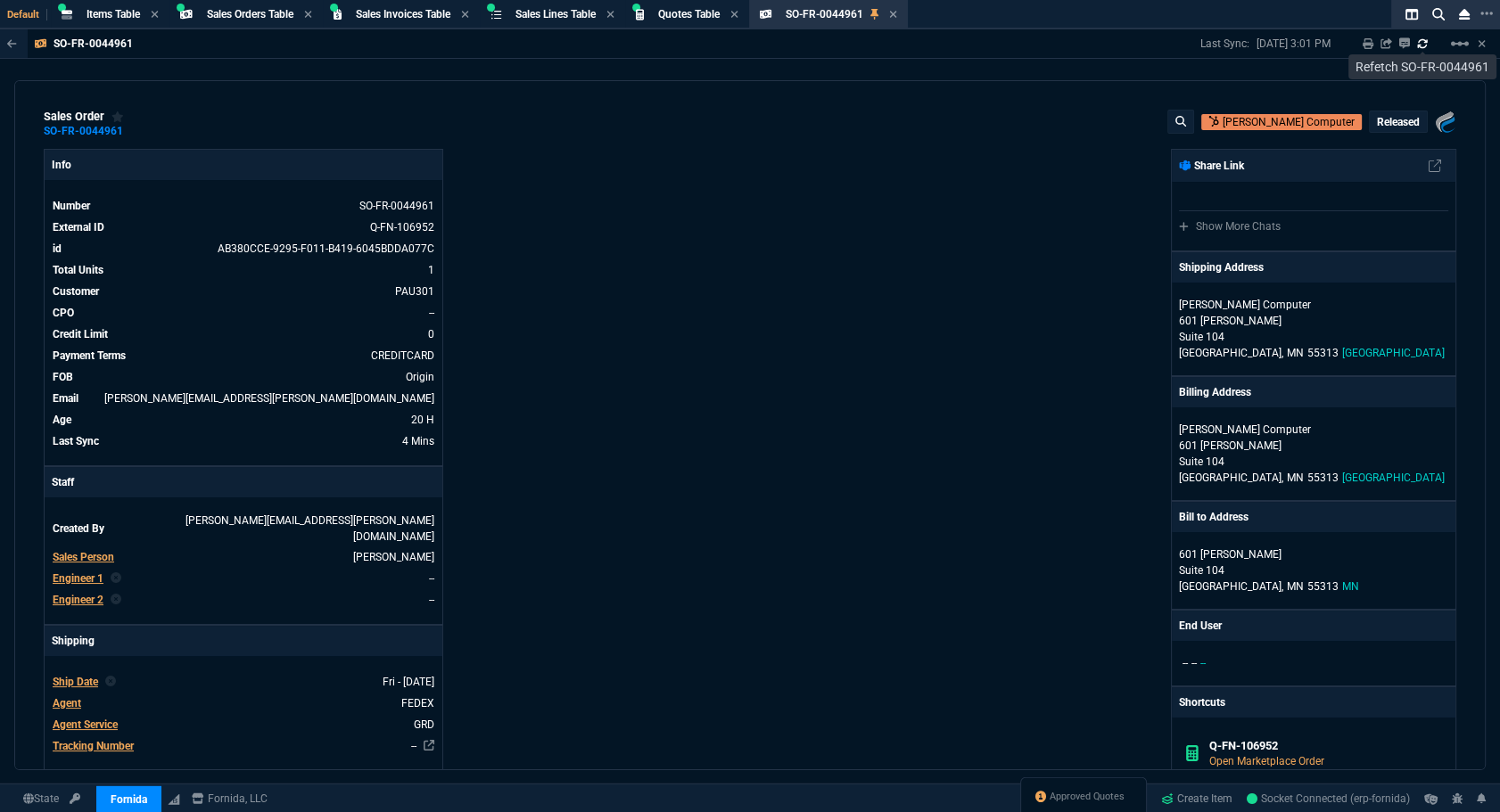
click at [1427, 47] on icon at bounding box center [1422, 43] width 11 height 11
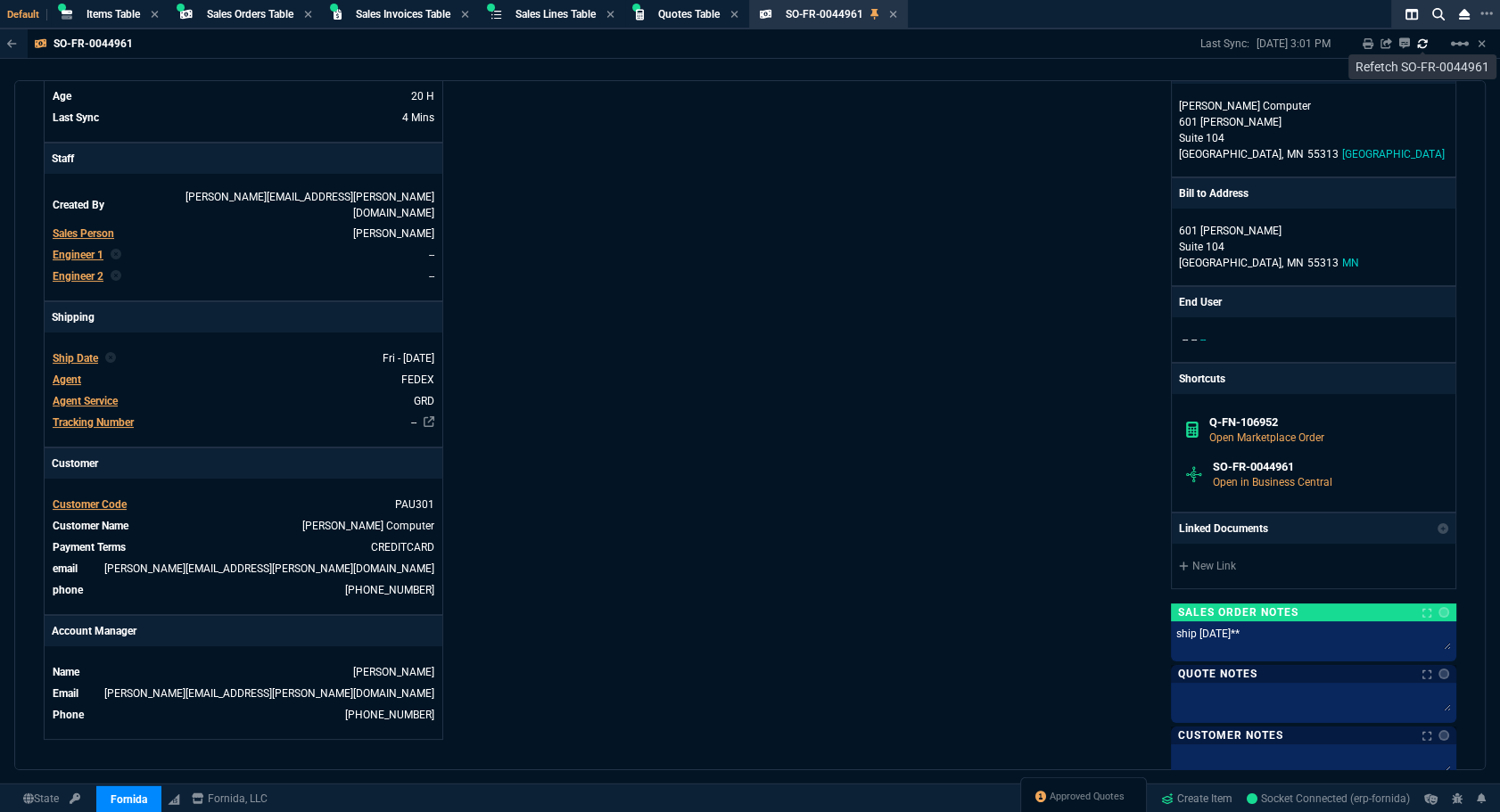
scroll to position [694, 0]
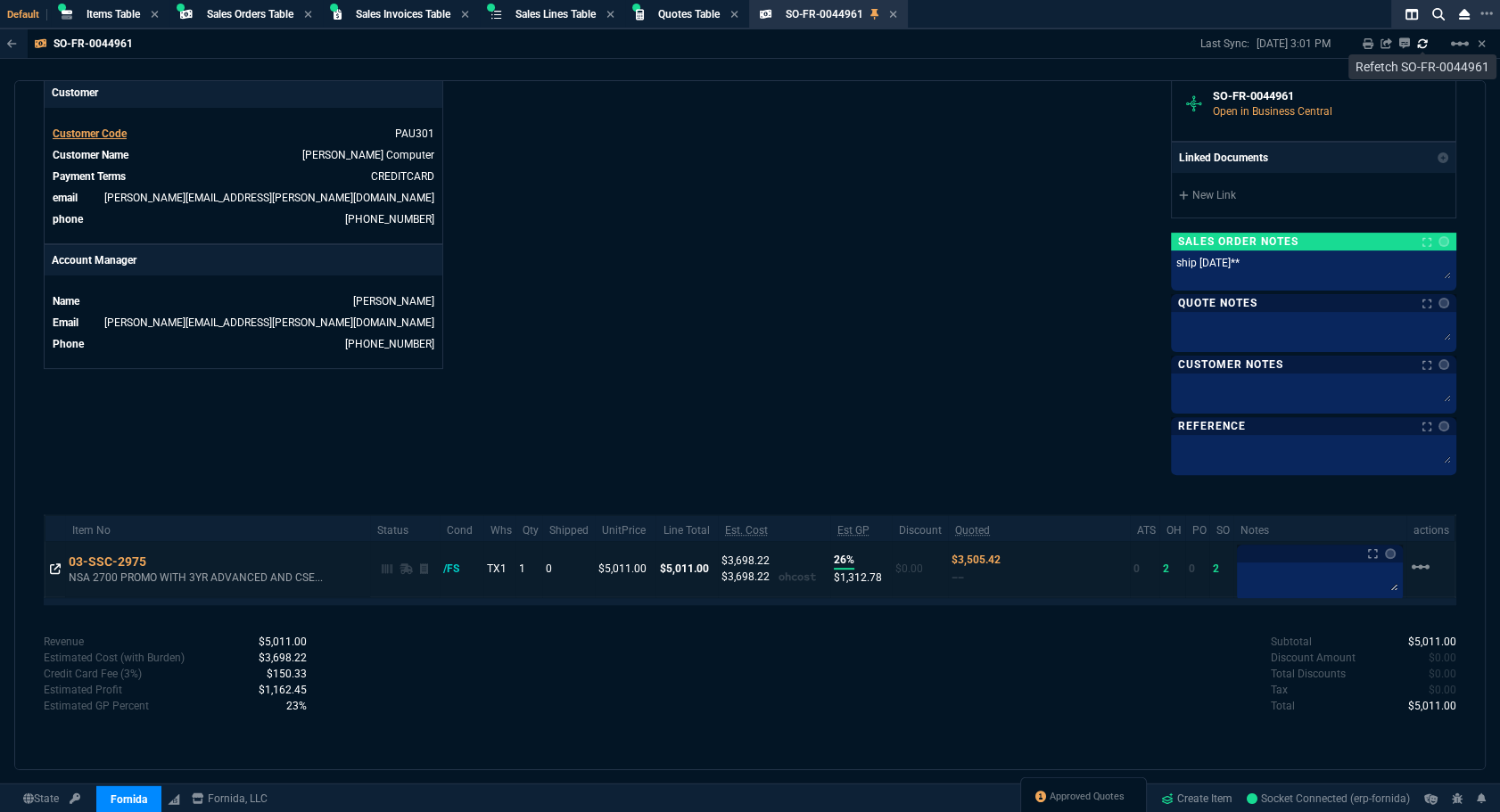
click at [51, 563] on icon at bounding box center [55, 568] width 11 height 11
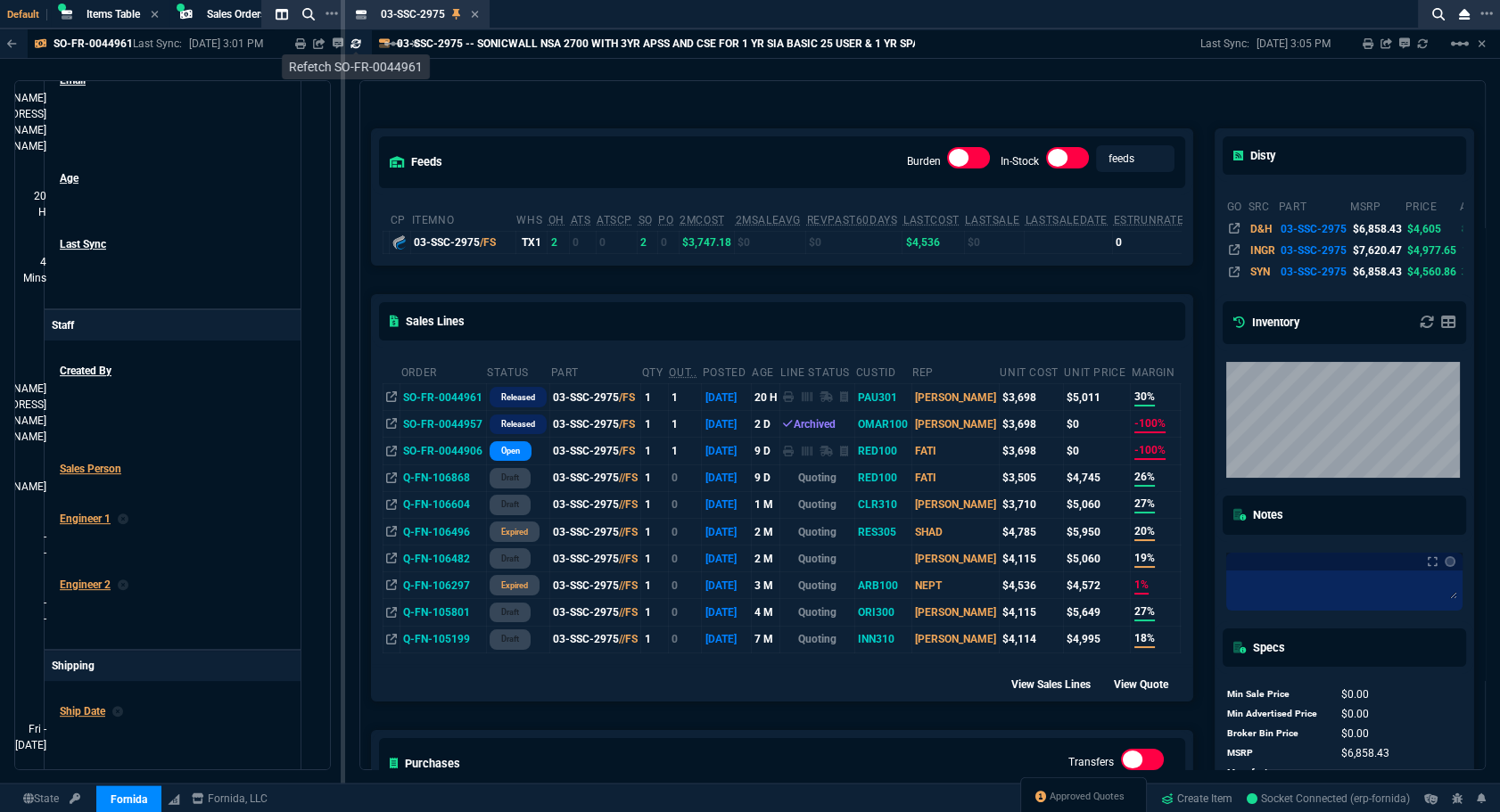
scroll to position [0, 0]
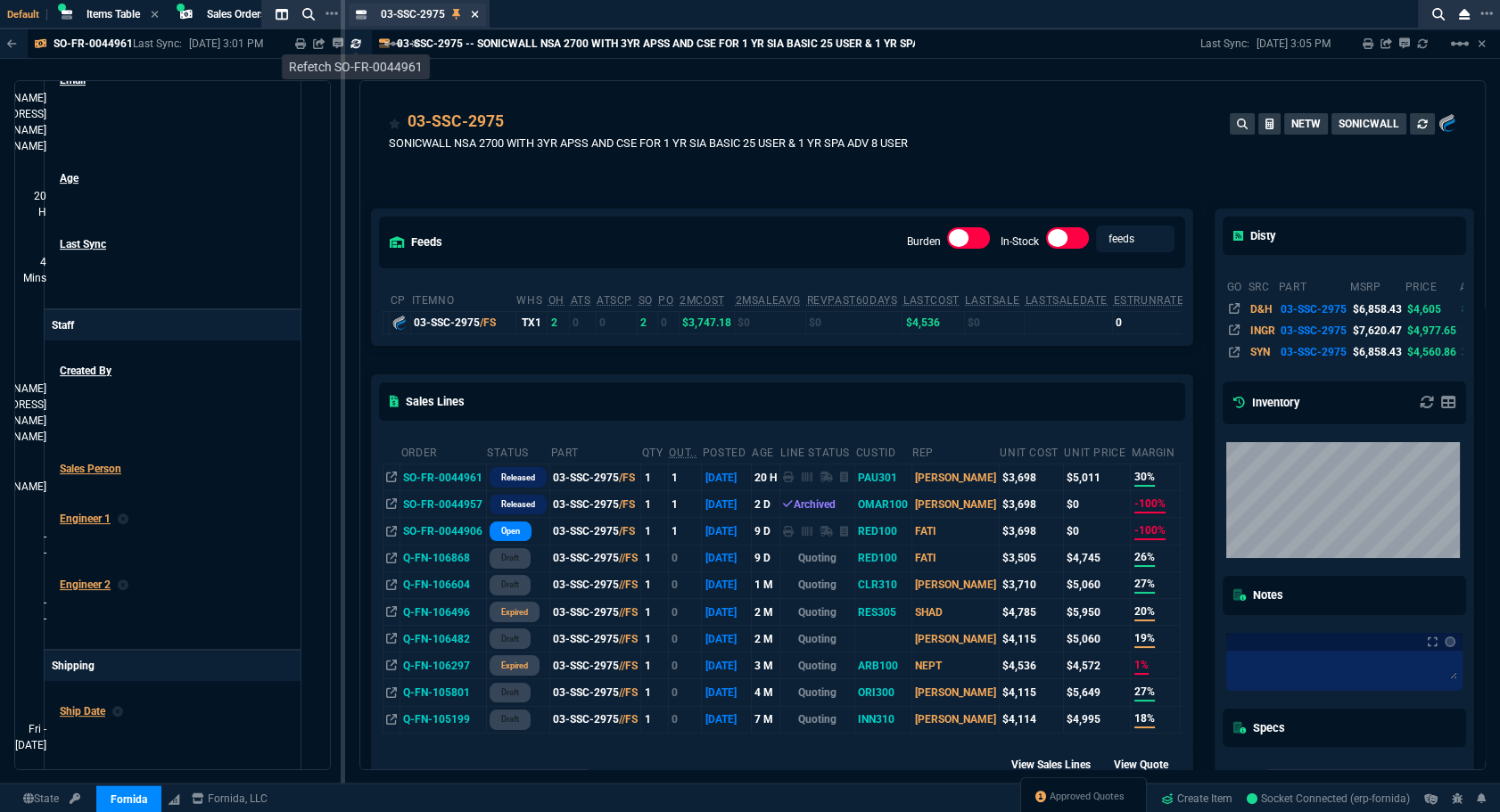
click at [474, 13] on icon at bounding box center [475, 13] width 8 height 11
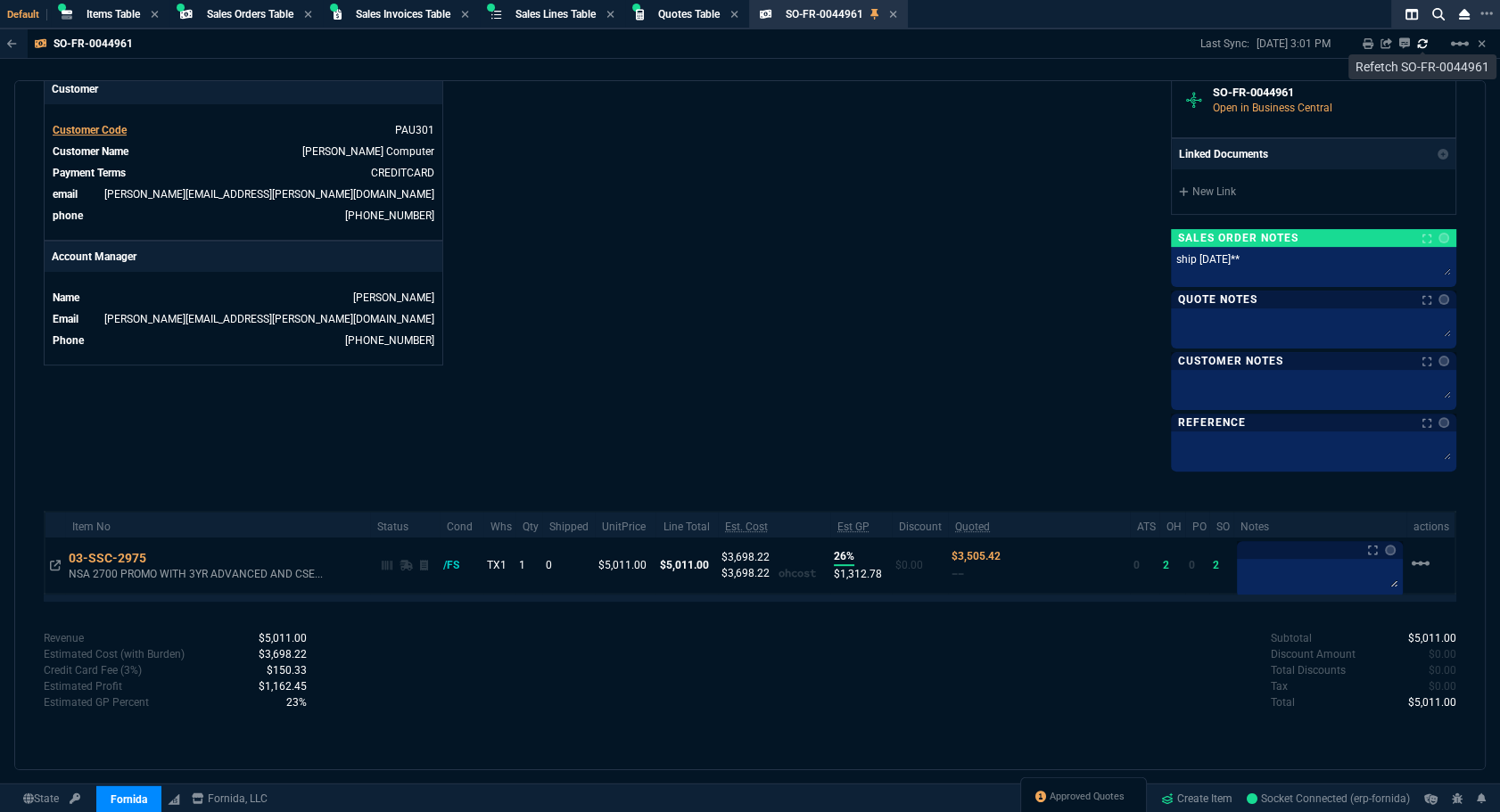
scroll to position [694, 0]
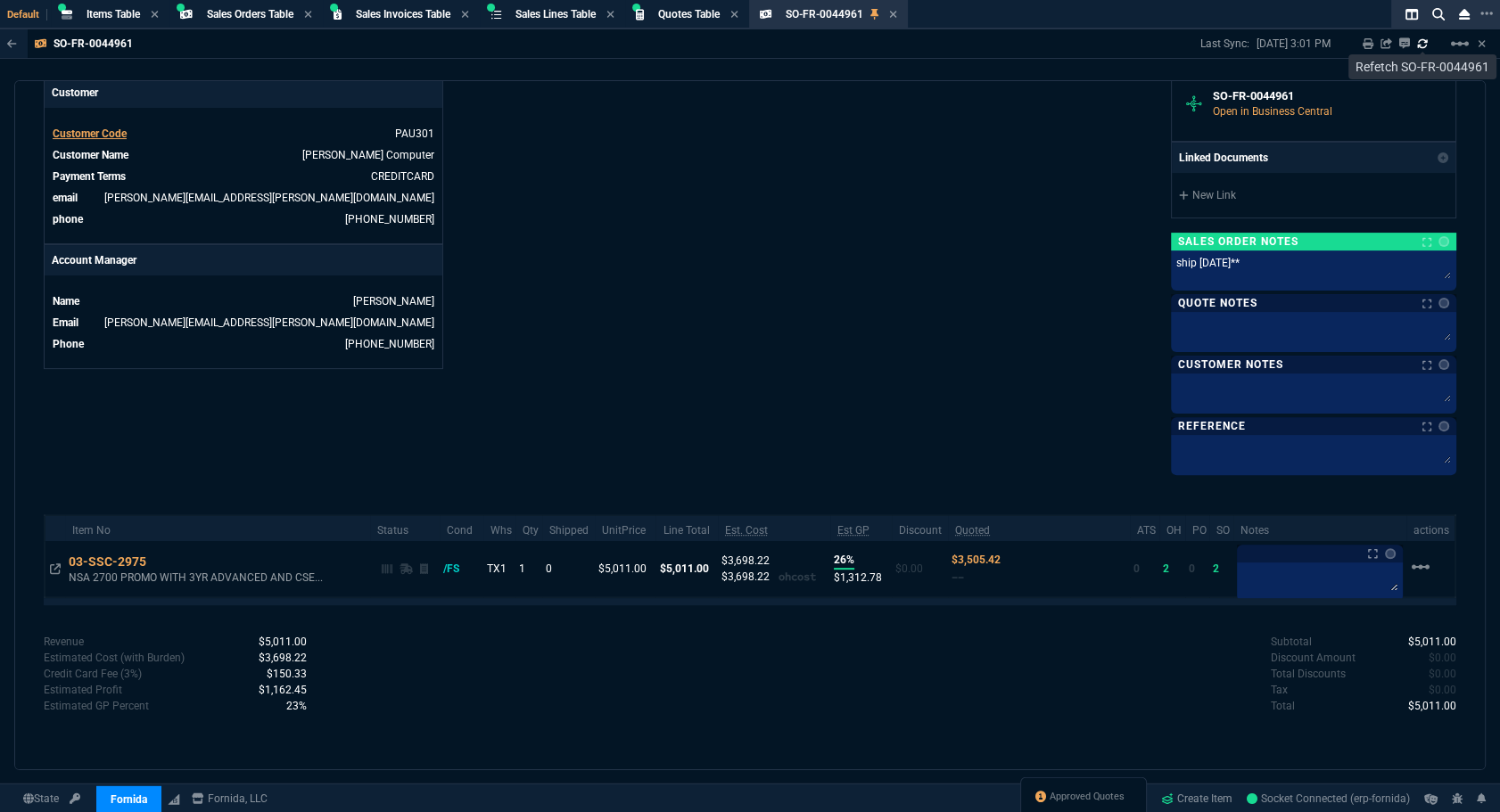
click at [897, 16] on icon at bounding box center [893, 13] width 7 height 7
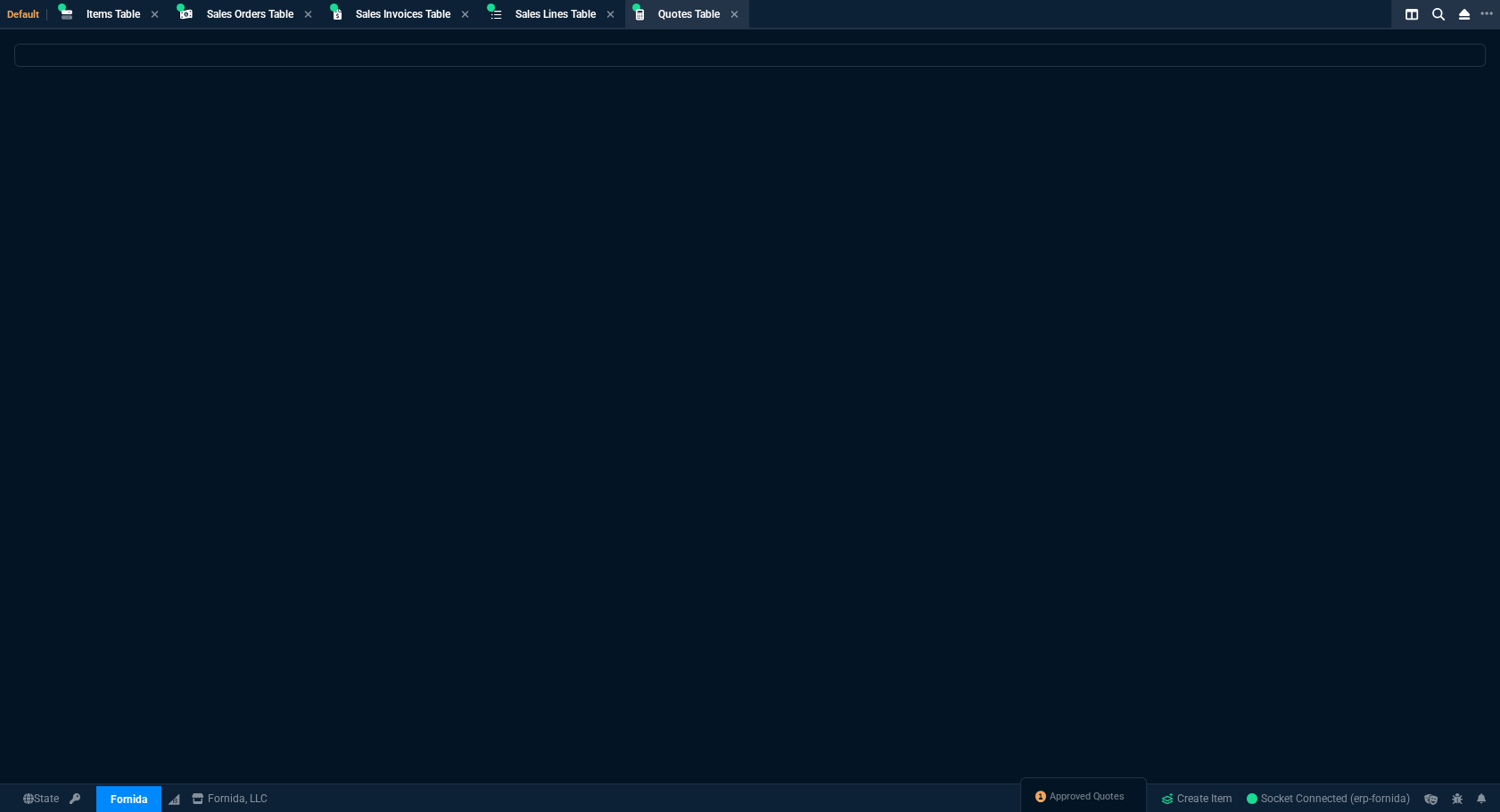
select select
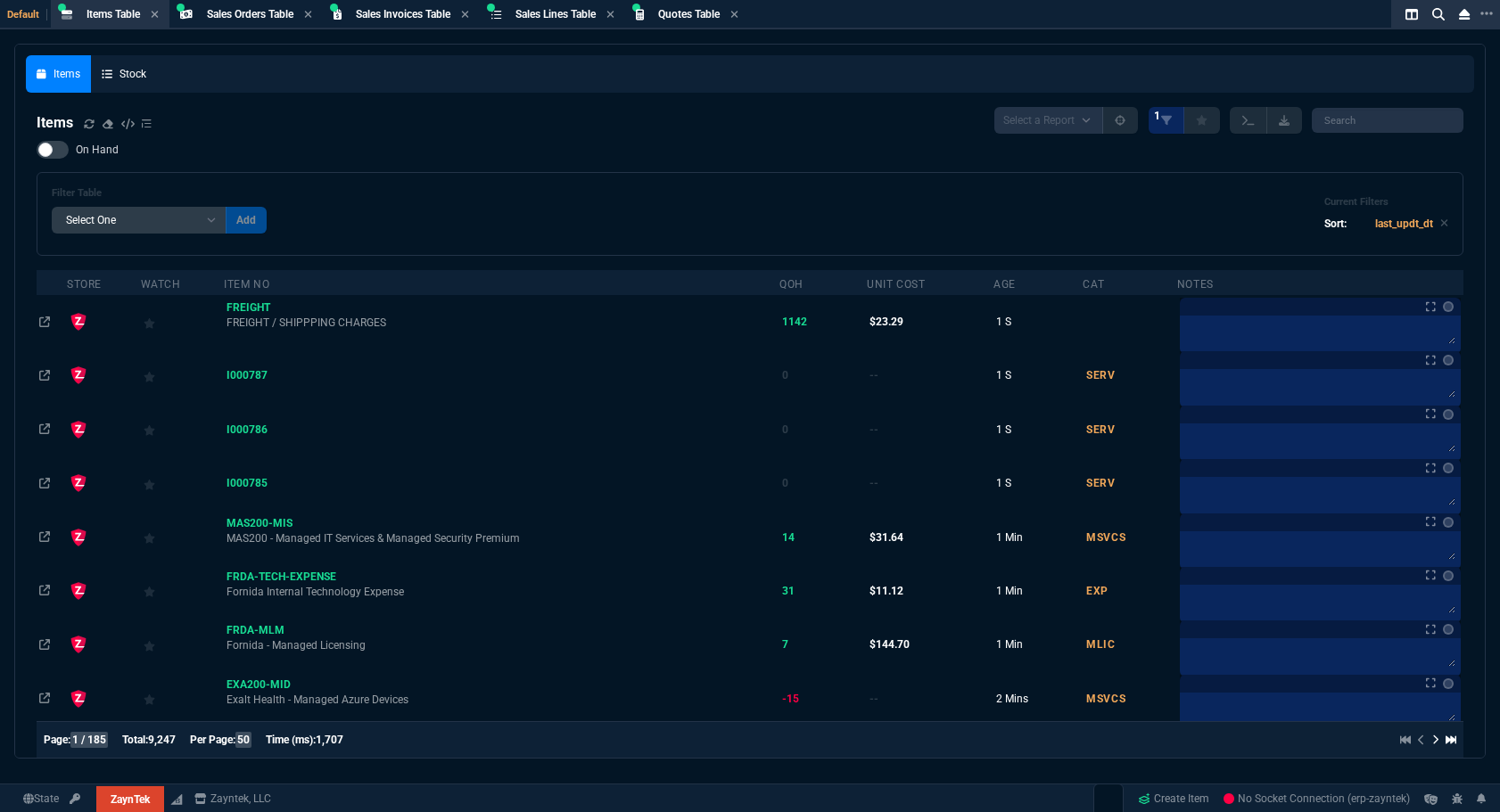
select select "4: SHAD"
select select
